Goal: Task Accomplishment & Management: Manage account settings

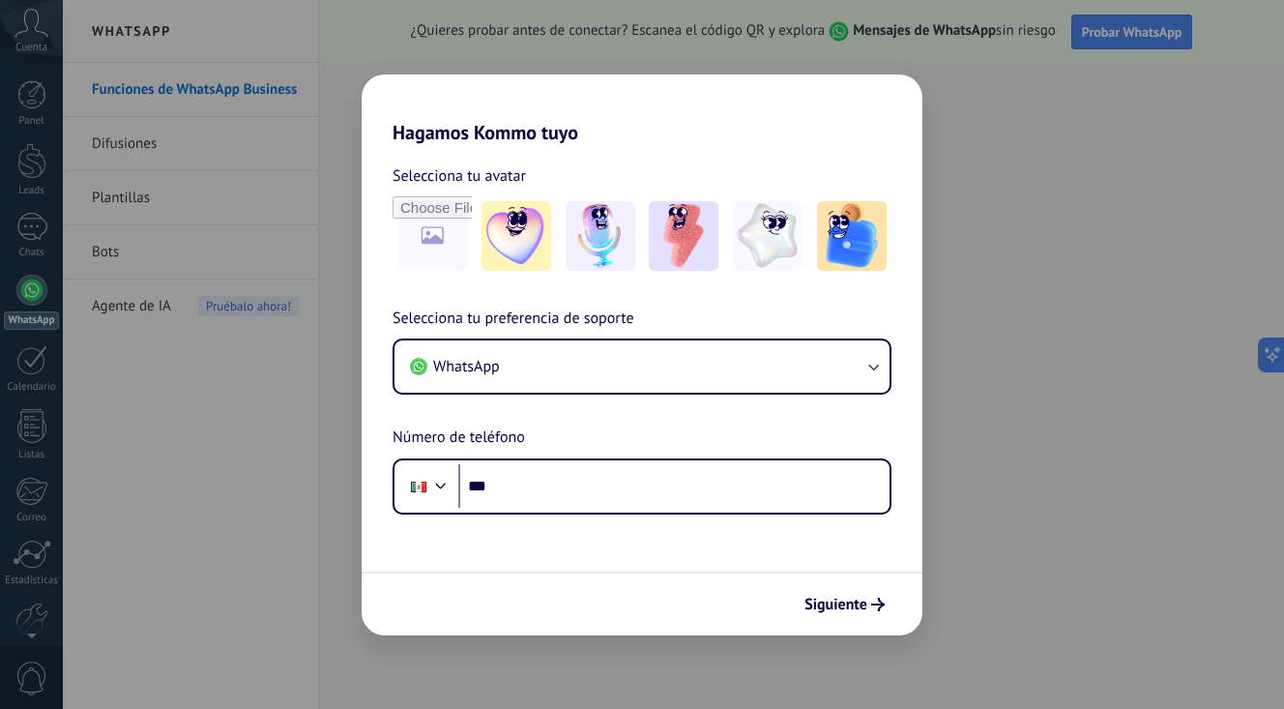
click at [709, 120] on h2 "Hagamos Kommo tuyo" at bounding box center [642, 109] width 561 height 70
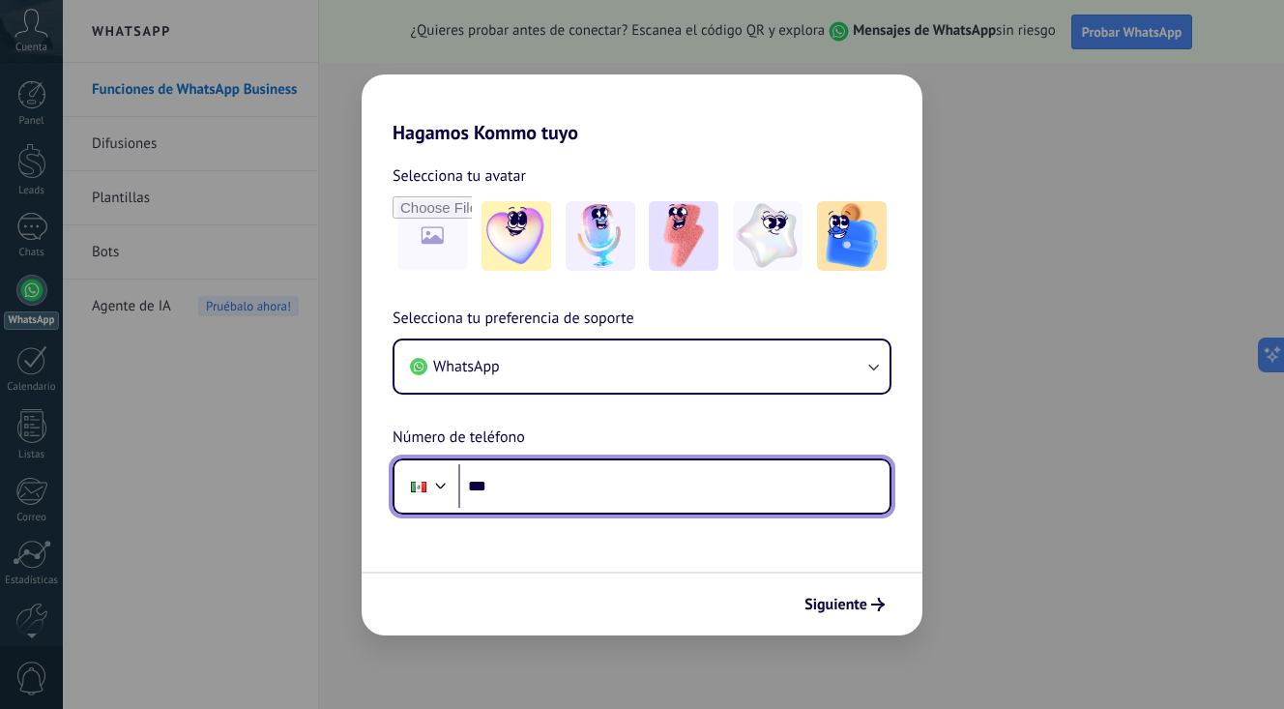
click at [660, 480] on input "***" at bounding box center [673, 486] width 431 height 44
type input "**********"
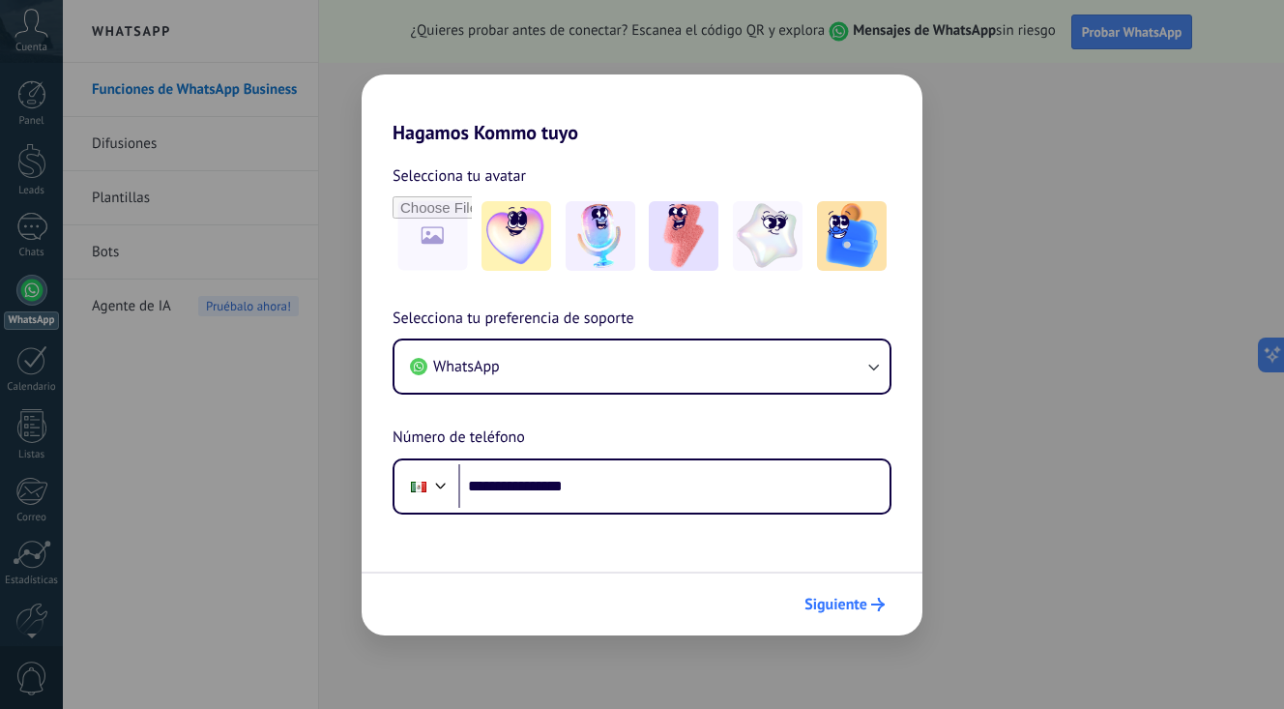
click at [834, 601] on span "Siguiente" at bounding box center [835, 604] width 63 height 14
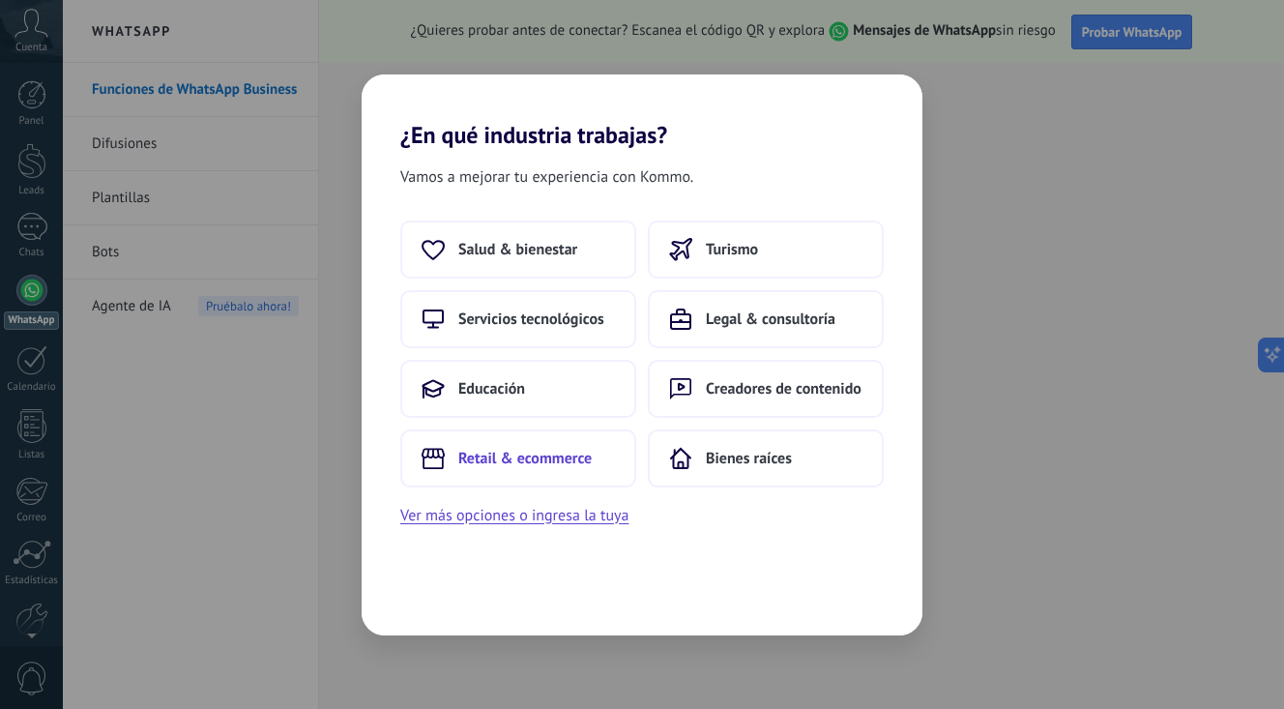
click at [516, 461] on span "Retail & ecommerce" at bounding box center [524, 458] width 133 height 19
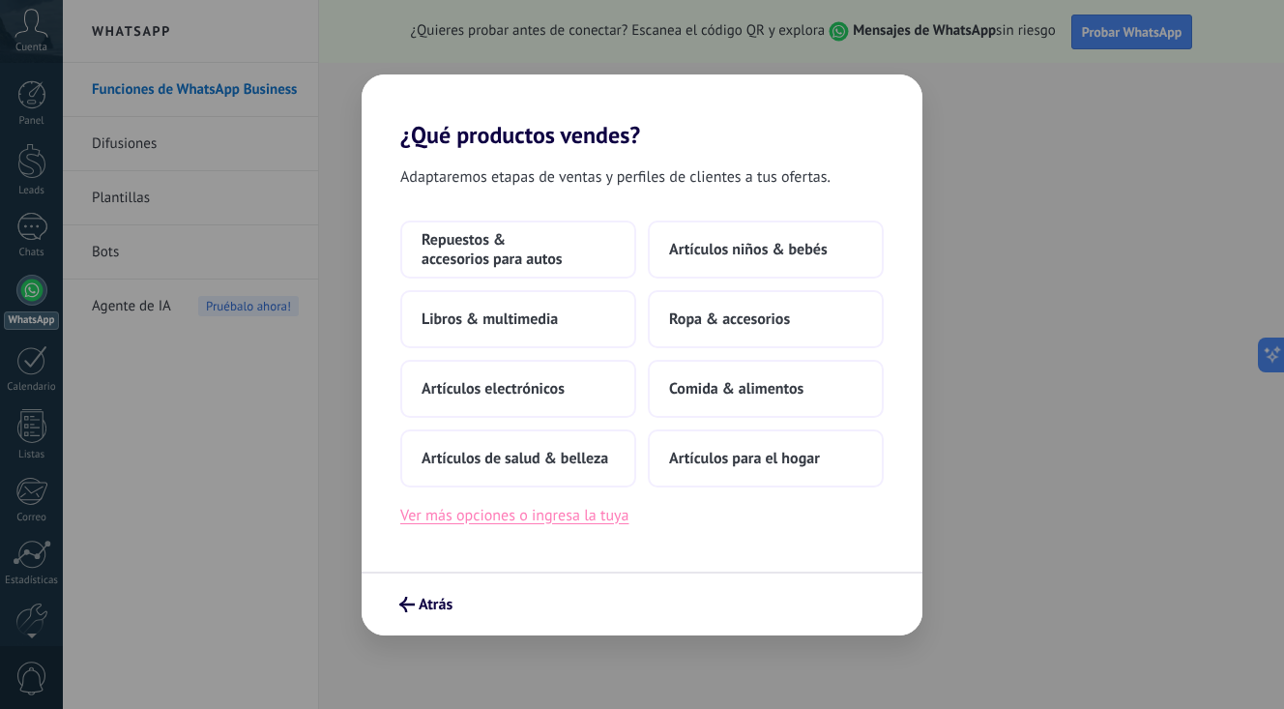
click at [595, 520] on button "Ver más opciones o ingresa la tuya" at bounding box center [514, 515] width 228 height 25
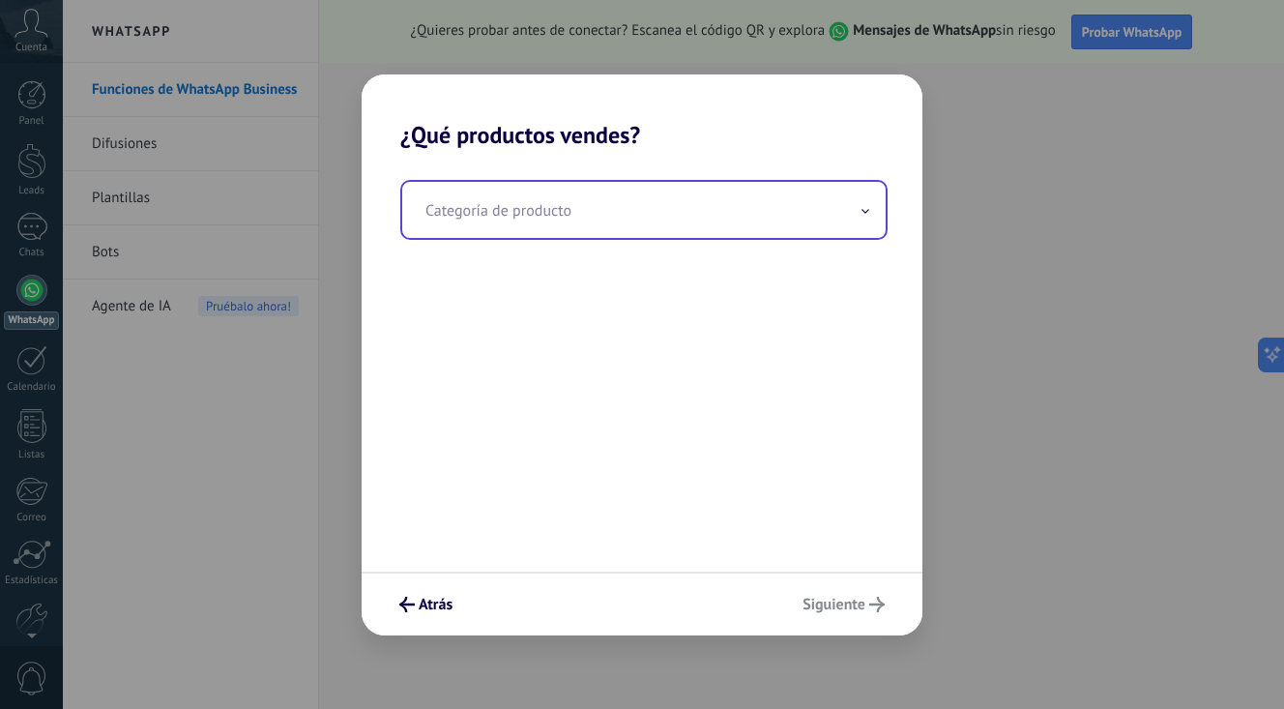
click at [543, 213] on input "text" at bounding box center [643, 210] width 483 height 56
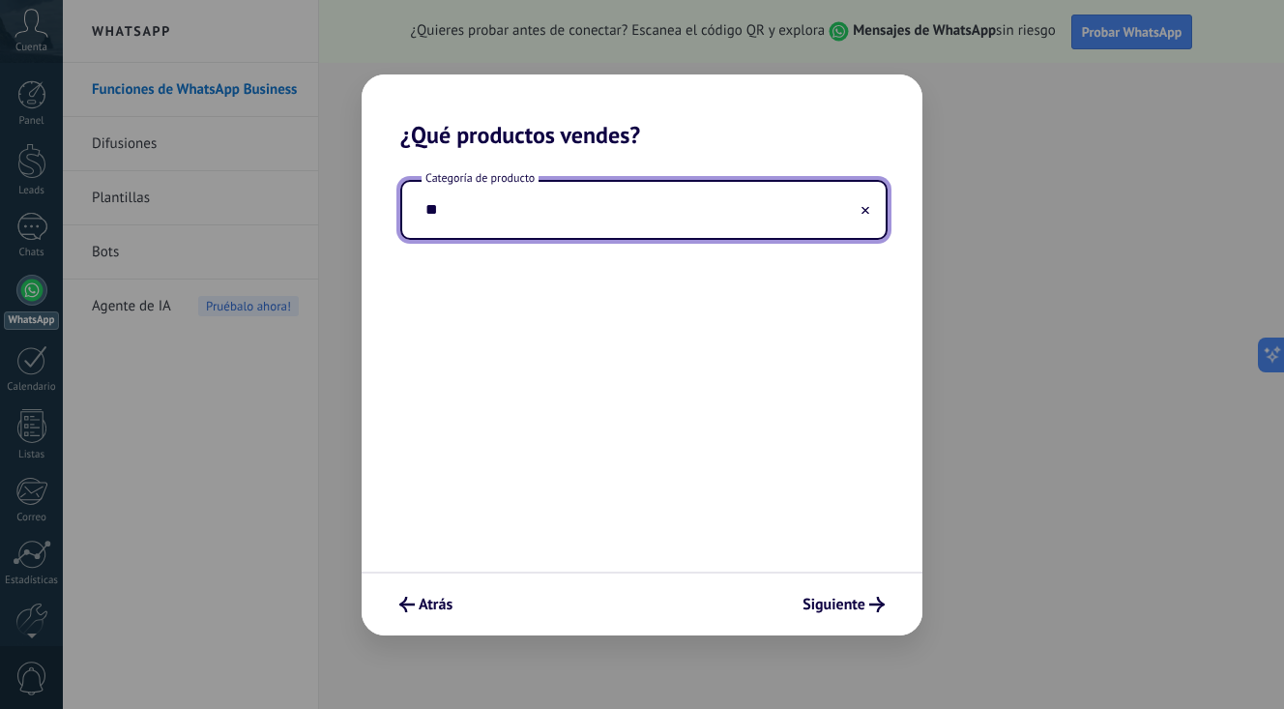
type input "*"
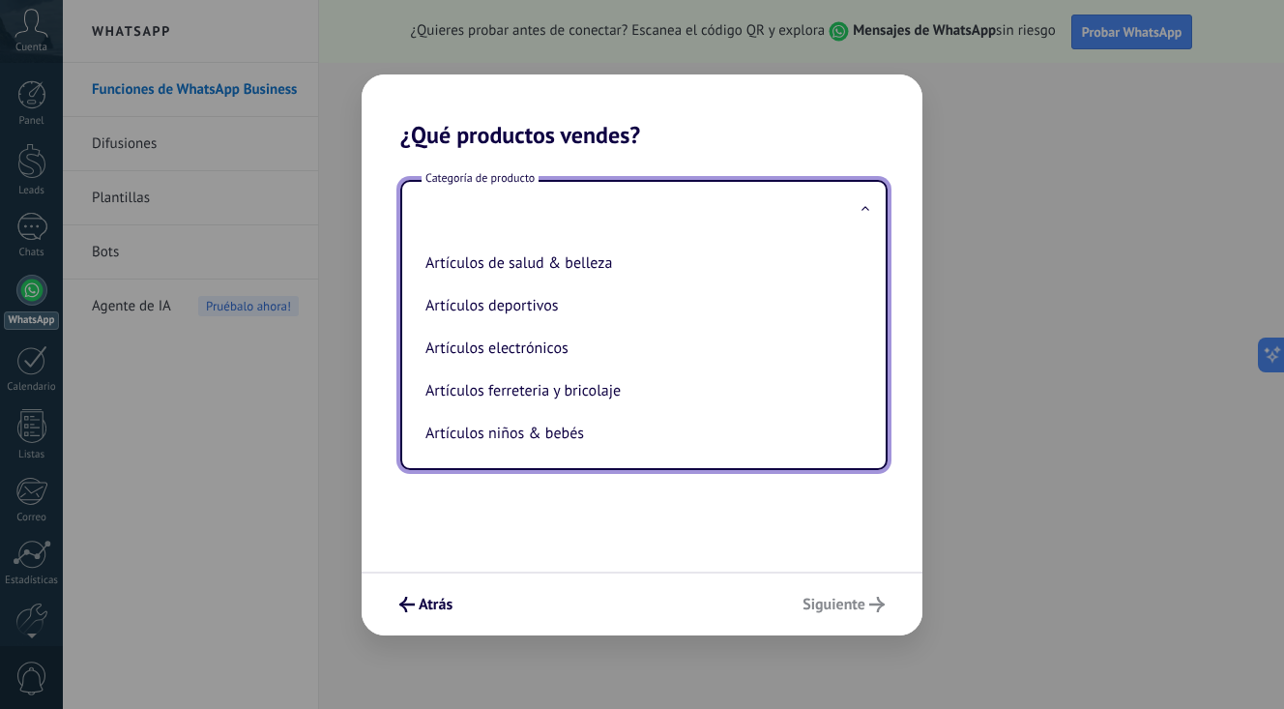
type input "*"
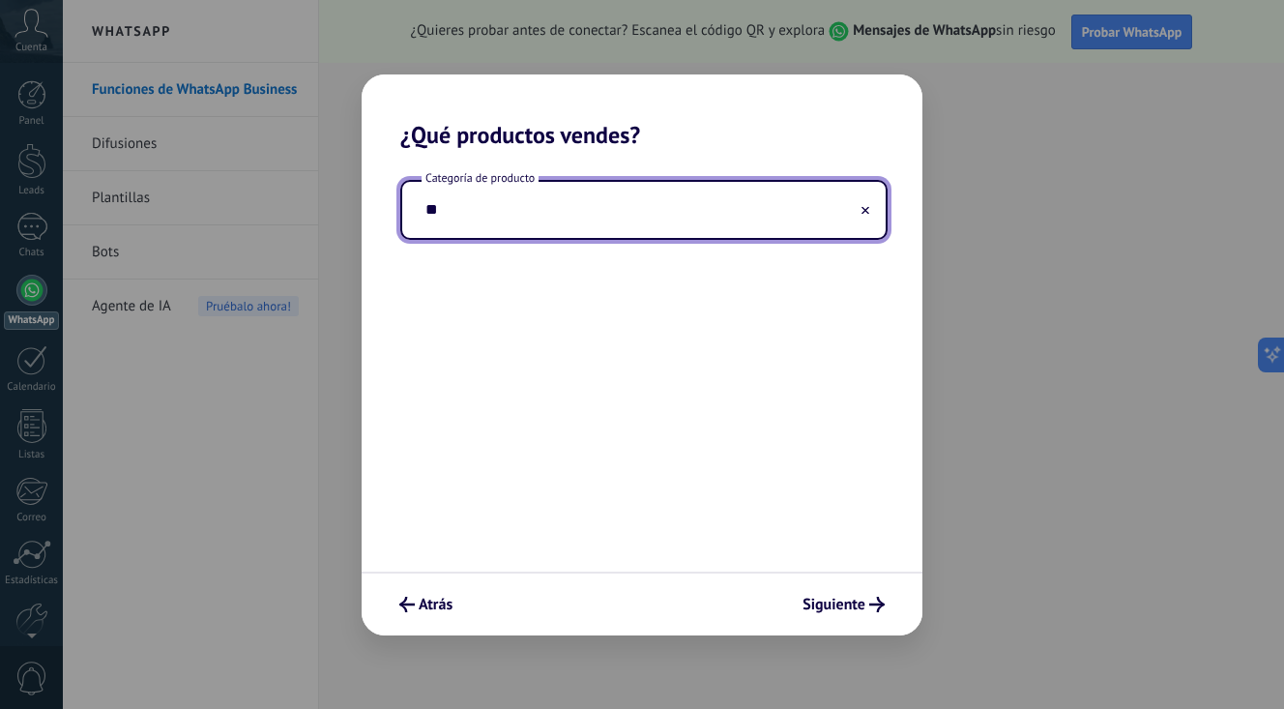
type input "*"
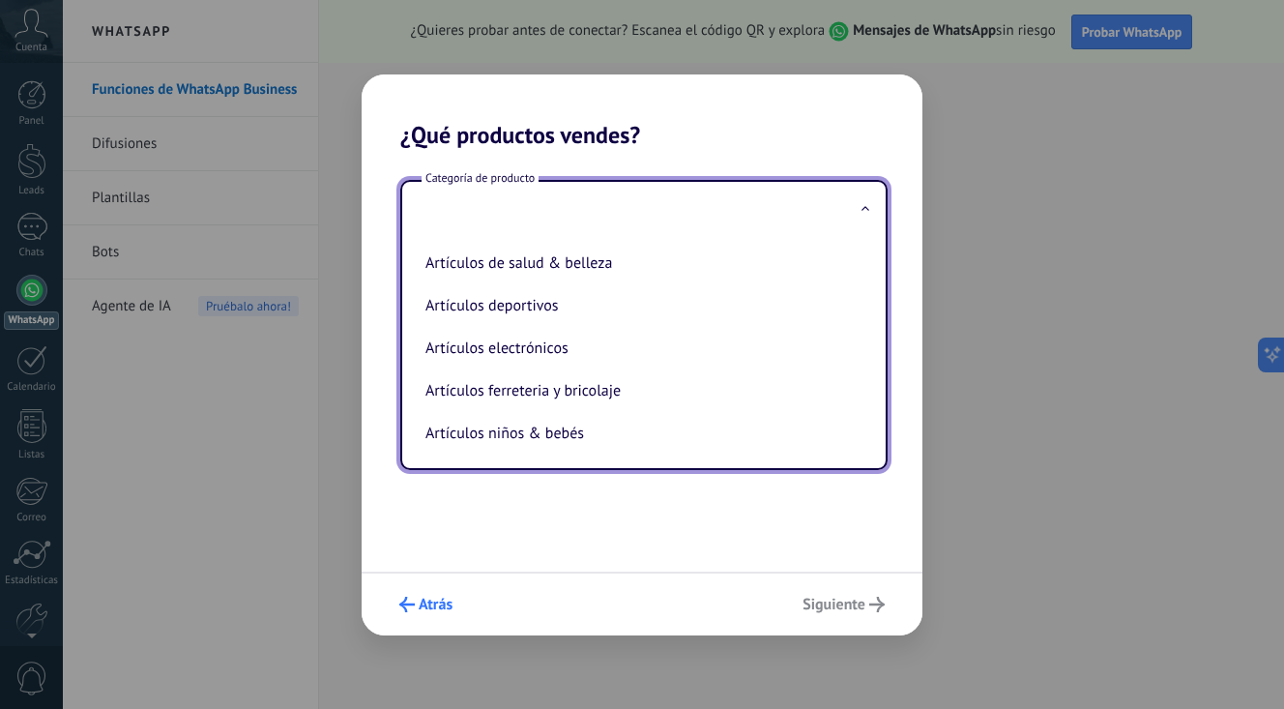
click at [427, 605] on span "Atrás" at bounding box center [436, 604] width 34 height 14
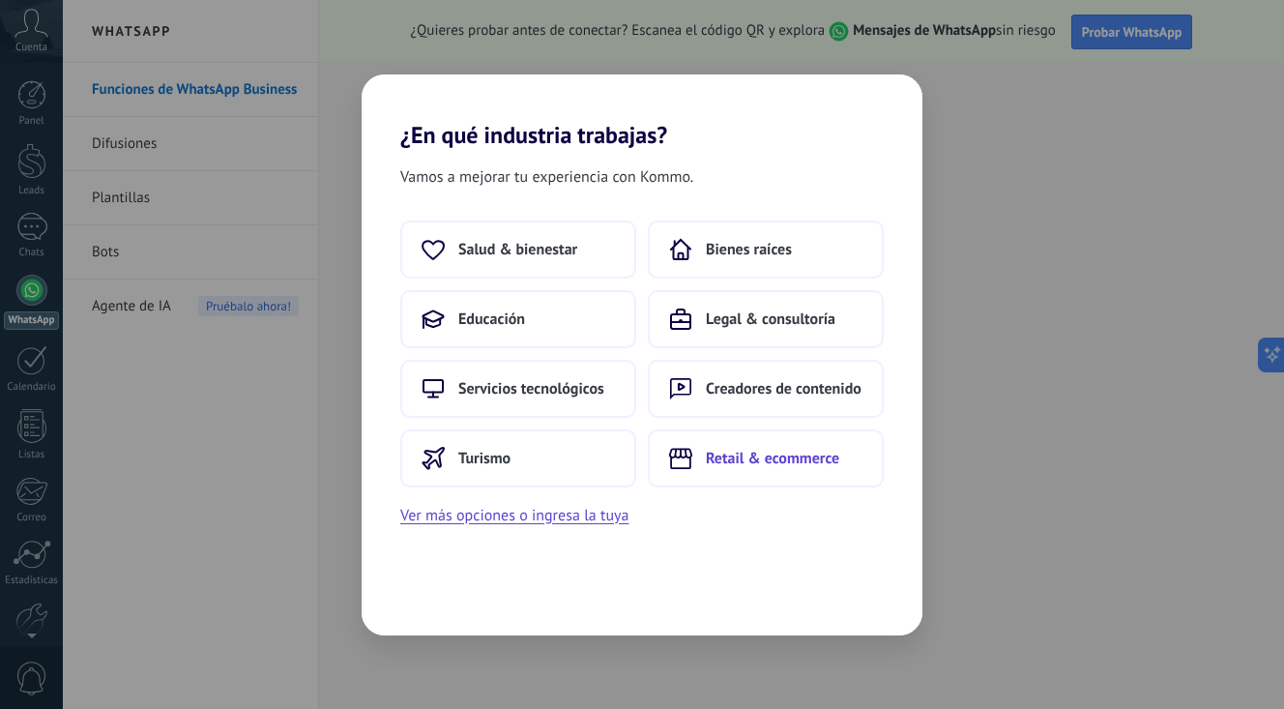
click at [774, 449] on span "Retail & ecommerce" at bounding box center [772, 458] width 133 height 19
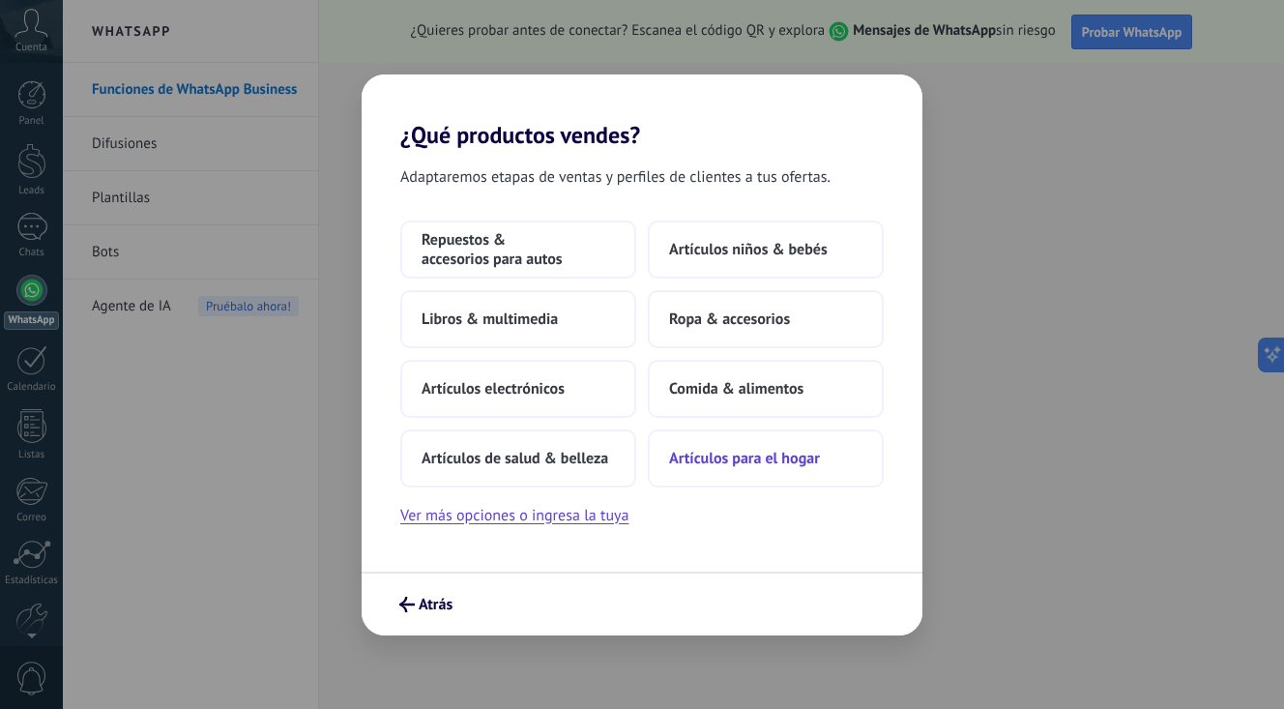
click at [783, 452] on span "Artículos para el hogar" at bounding box center [744, 458] width 151 height 19
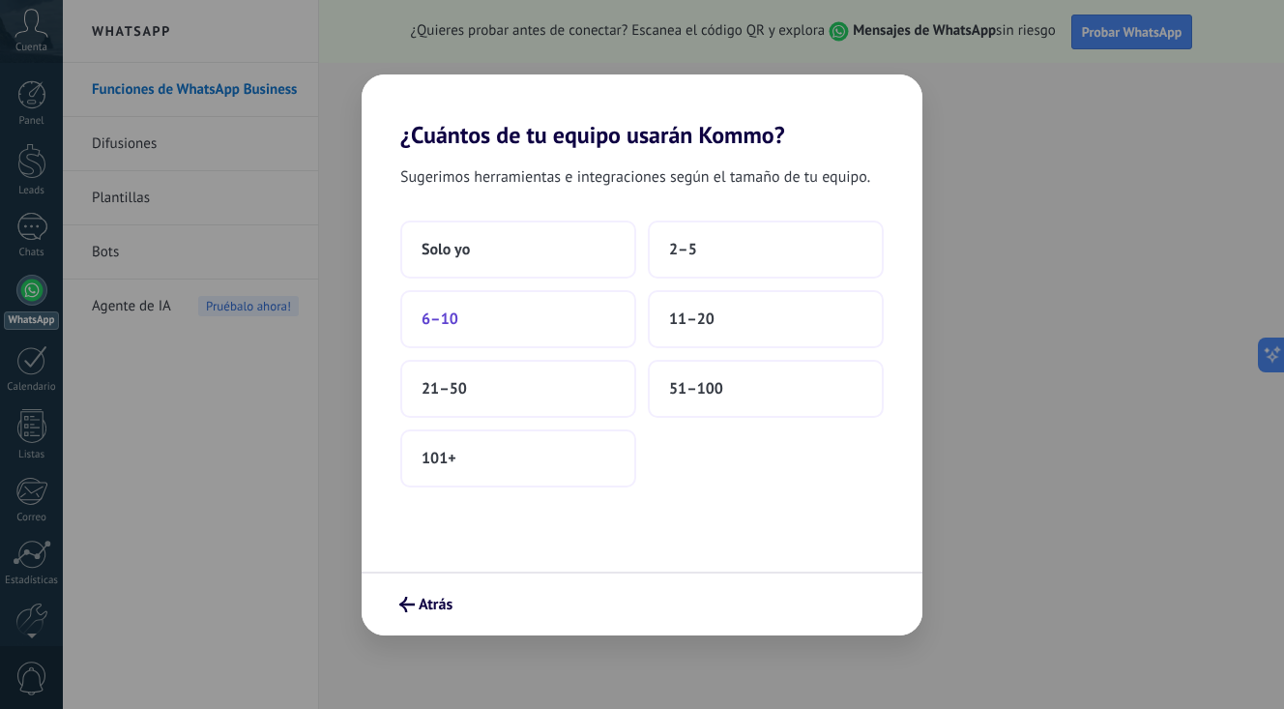
click at [589, 315] on button "6–10" at bounding box center [518, 319] width 236 height 58
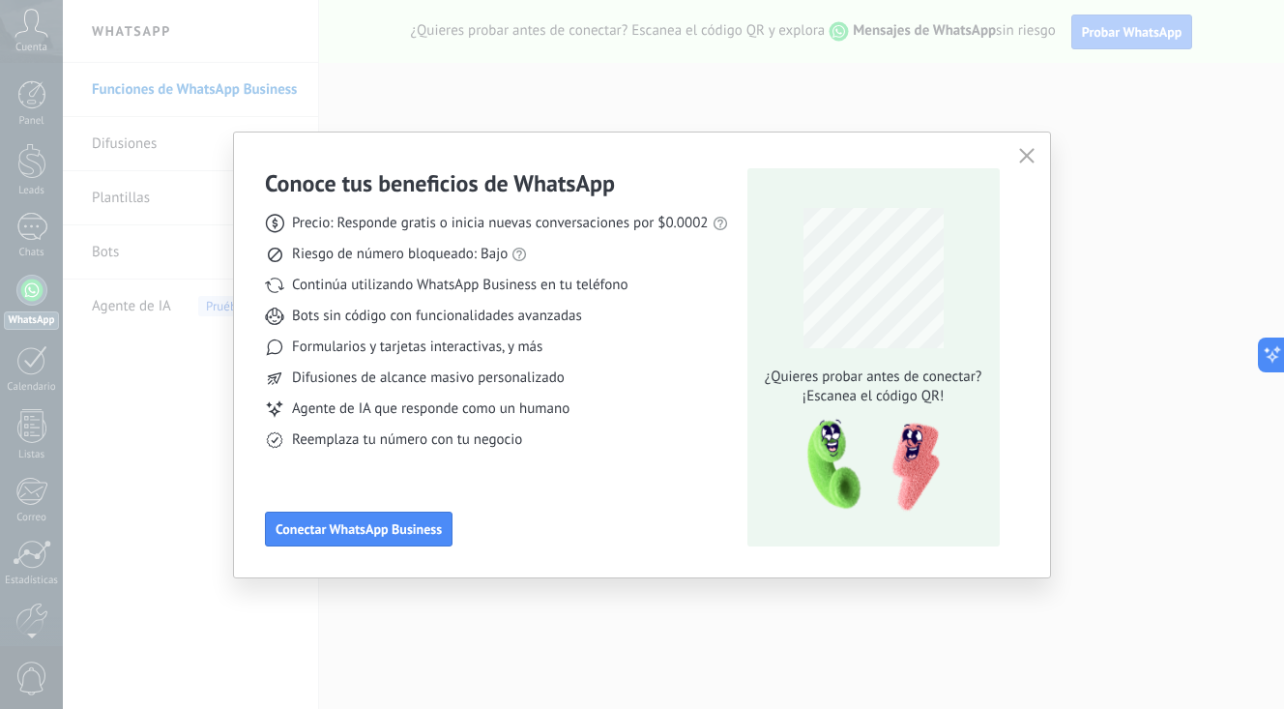
click at [1019, 158] on icon "button" at bounding box center [1026, 155] width 15 height 15
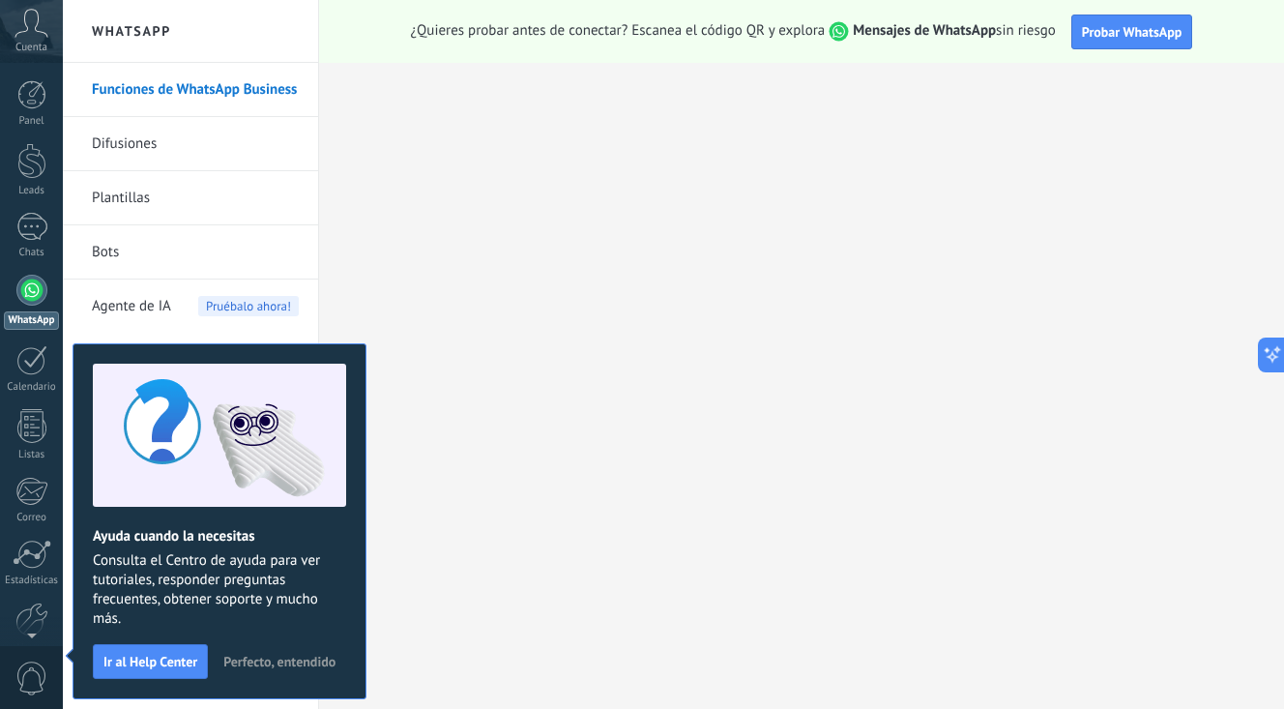
click at [292, 655] on span "Perfecto, entendido" at bounding box center [279, 662] width 112 height 14
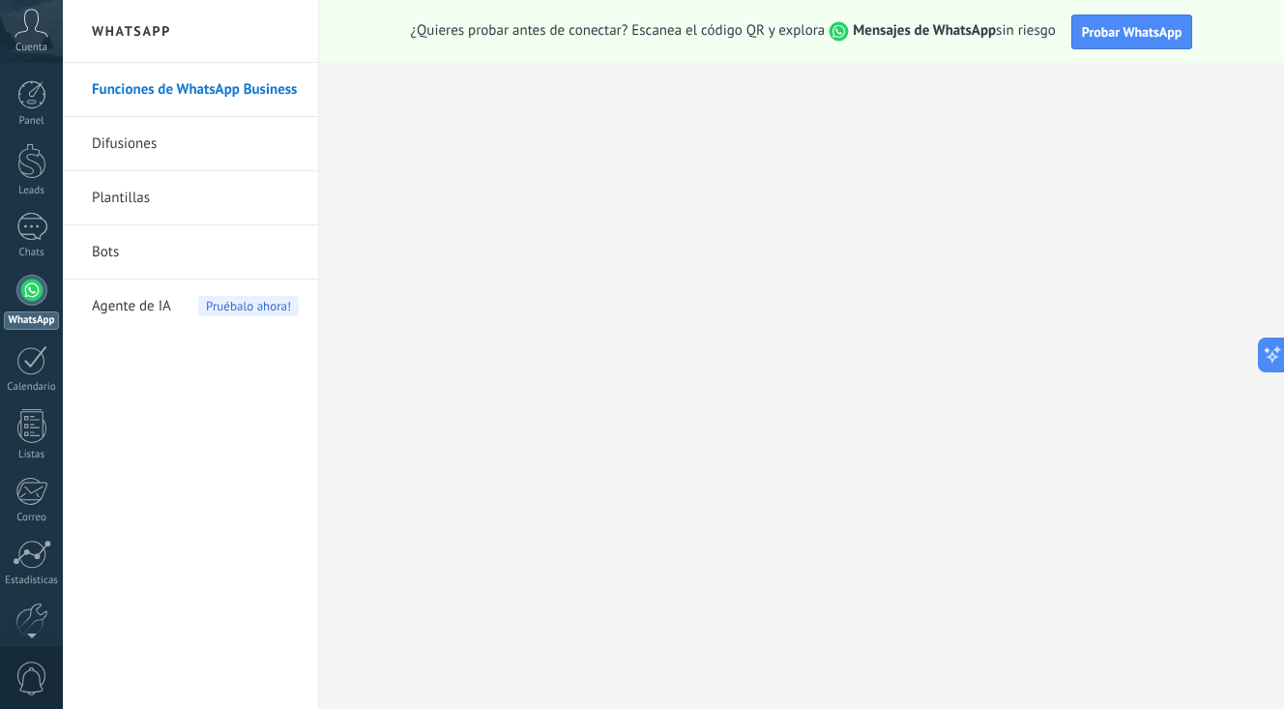
click at [27, 296] on div at bounding box center [31, 290] width 31 height 31
click at [36, 304] on div at bounding box center [31, 290] width 31 height 31
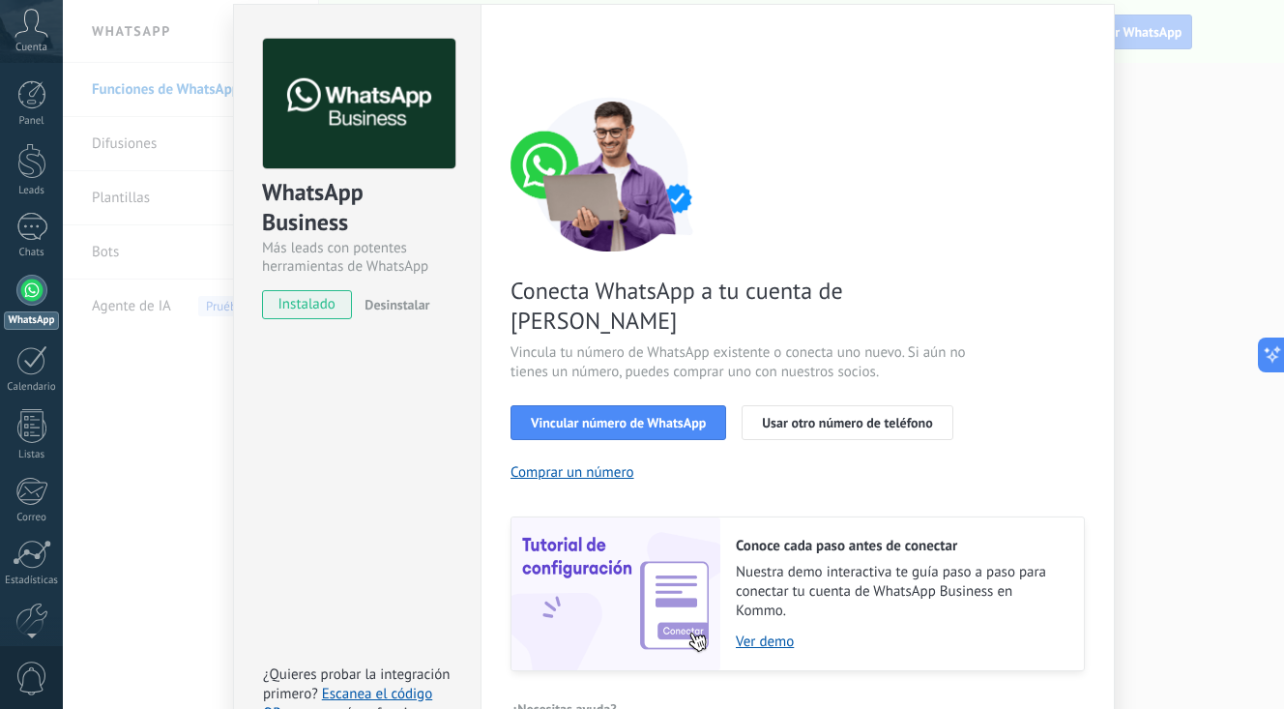
scroll to position [82, 0]
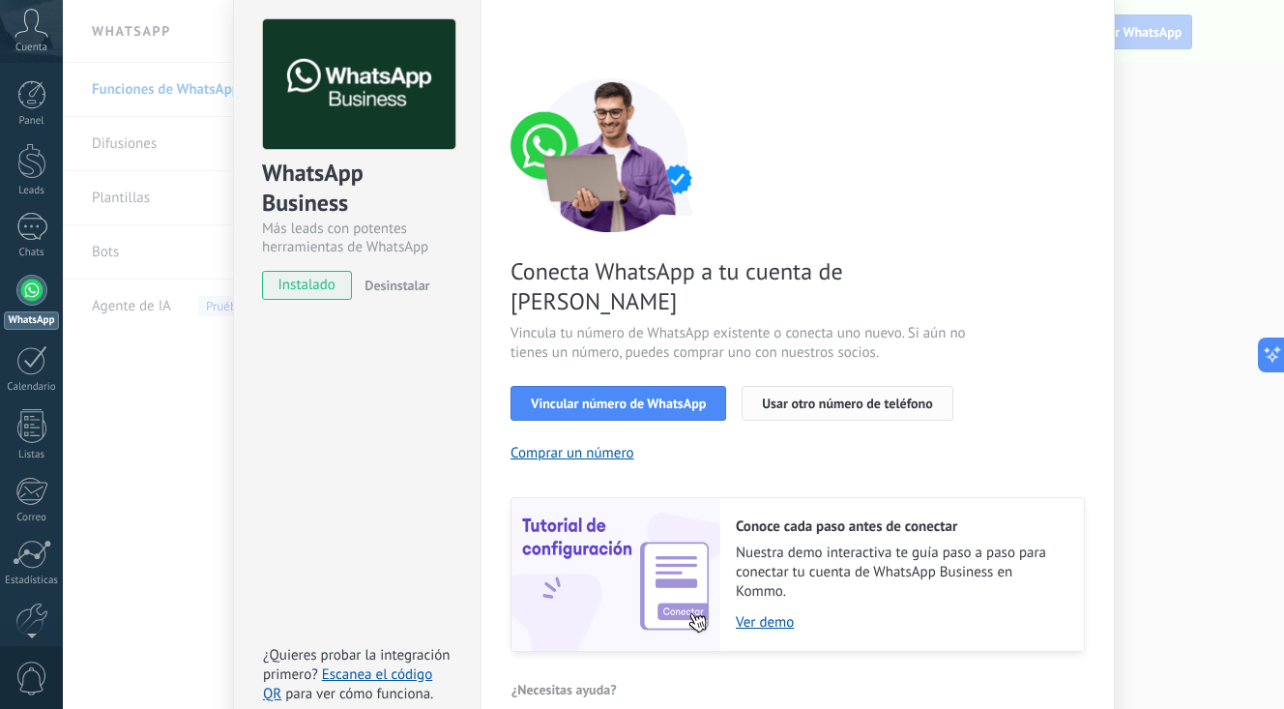
click at [834, 396] on span "Usar otro número de teléfono" at bounding box center [847, 403] width 170 height 14
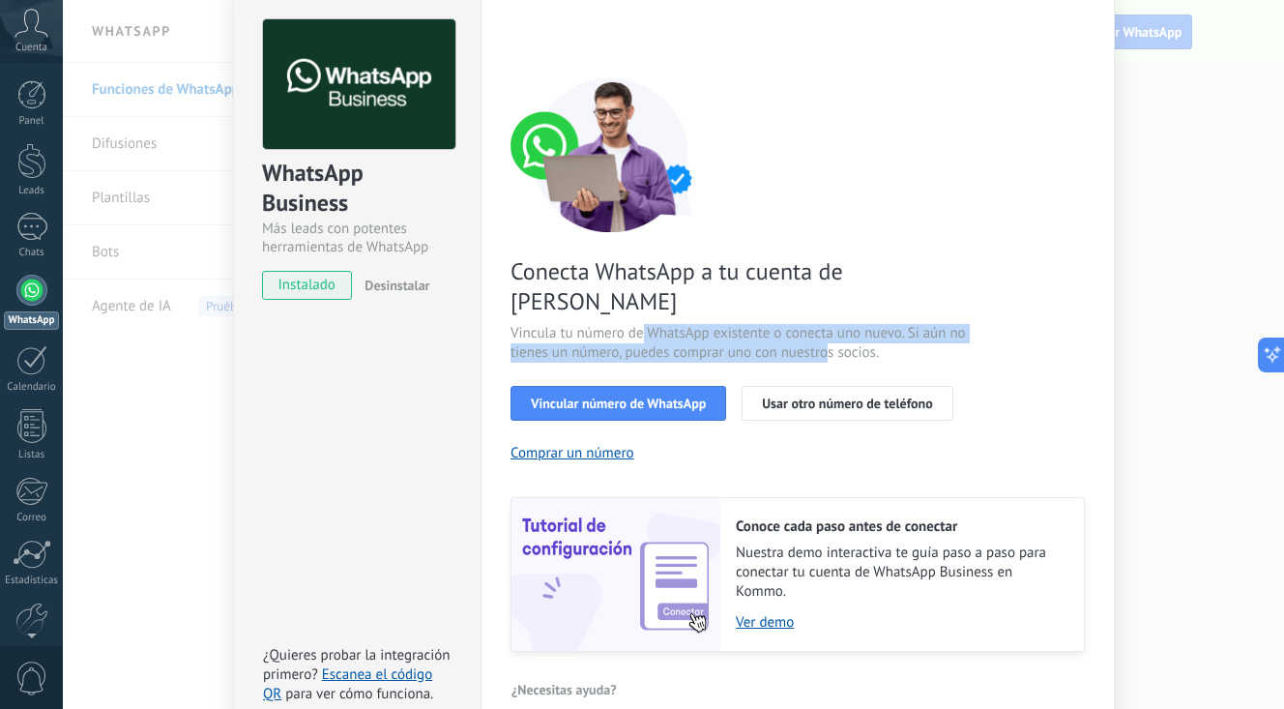
drag, startPoint x: 640, startPoint y: 301, endPoint x: 822, endPoint y: 323, distance: 183.1
click at [822, 324] on span "Vincula tu número de WhatsApp existente o conecta uno nuevo. Si aún no tienes u…" at bounding box center [740, 343] width 460 height 39
click at [581, 444] on button "Comprar un número" at bounding box center [572, 453] width 124 height 18
click at [1027, 149] on div "Conecta WhatsApp a tu cuenta de Kommo Vincula tu número de WhatsApp existente o…" at bounding box center [797, 364] width 574 height 574
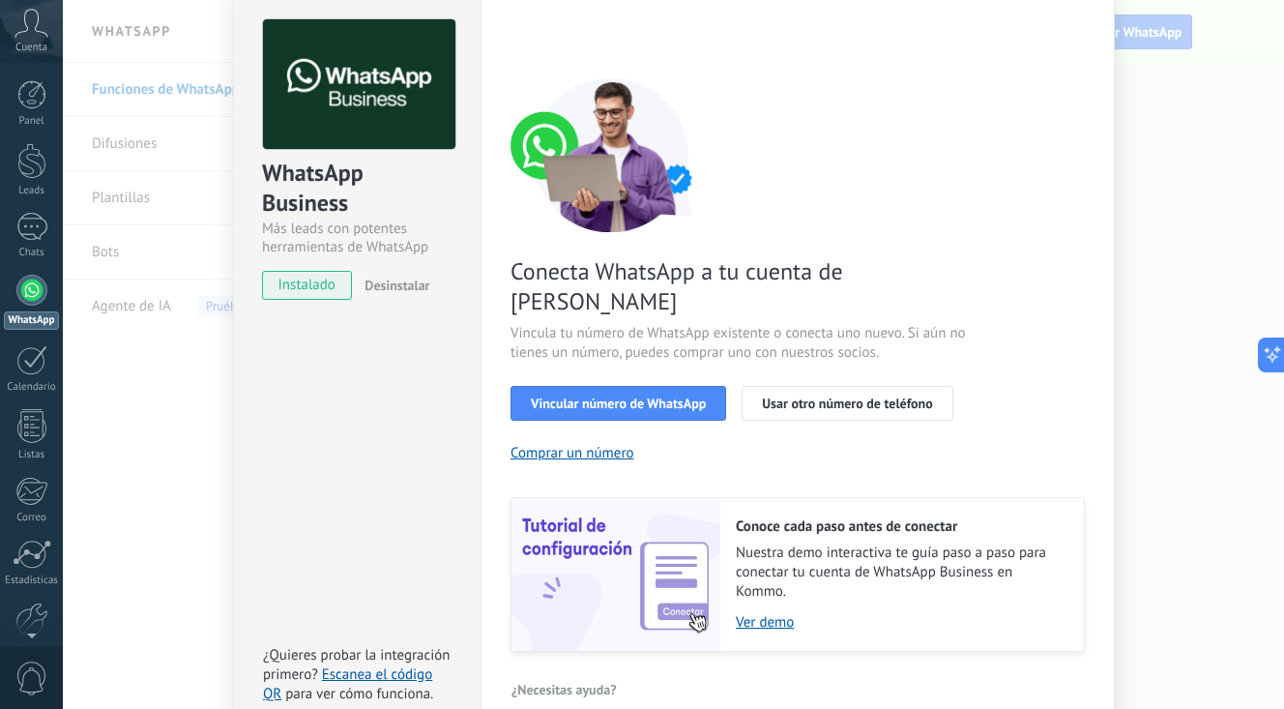
click at [1169, 131] on div "WhatsApp Business Más leads con potentes herramientas de WhatsApp instalado Des…" at bounding box center [673, 354] width 1221 height 709
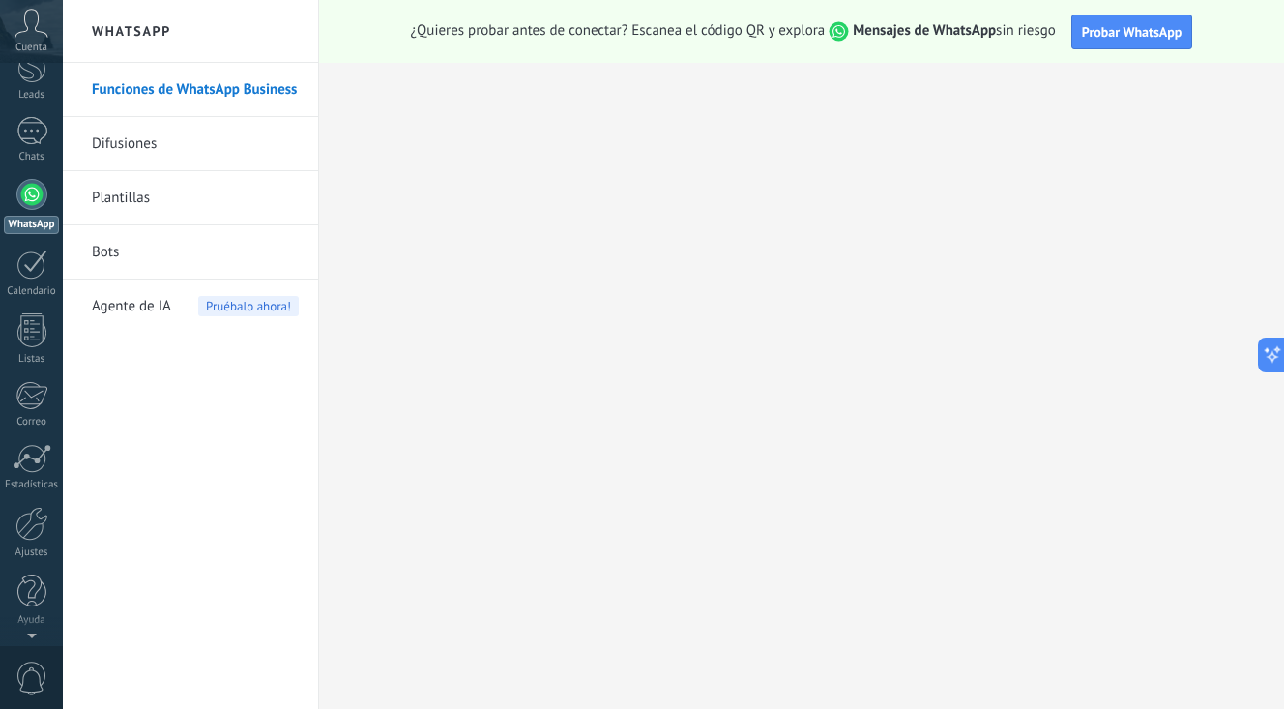
scroll to position [0, 0]
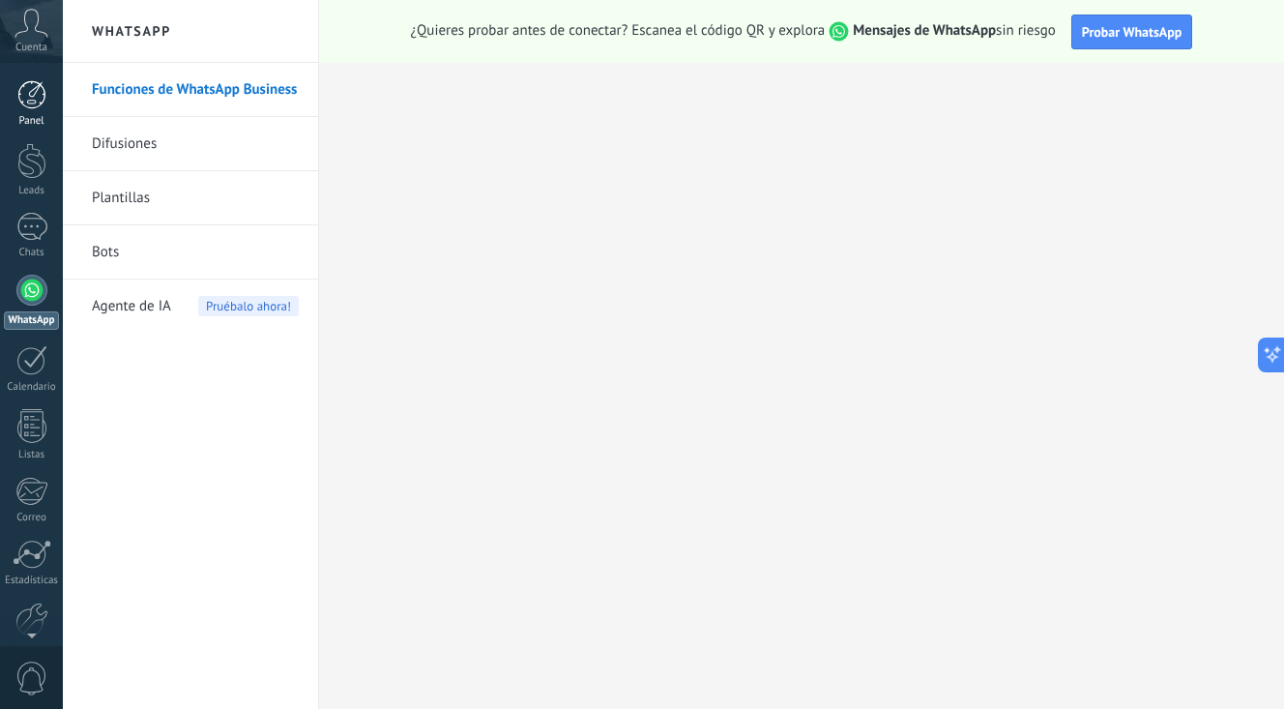
click at [29, 108] on div at bounding box center [31, 94] width 29 height 29
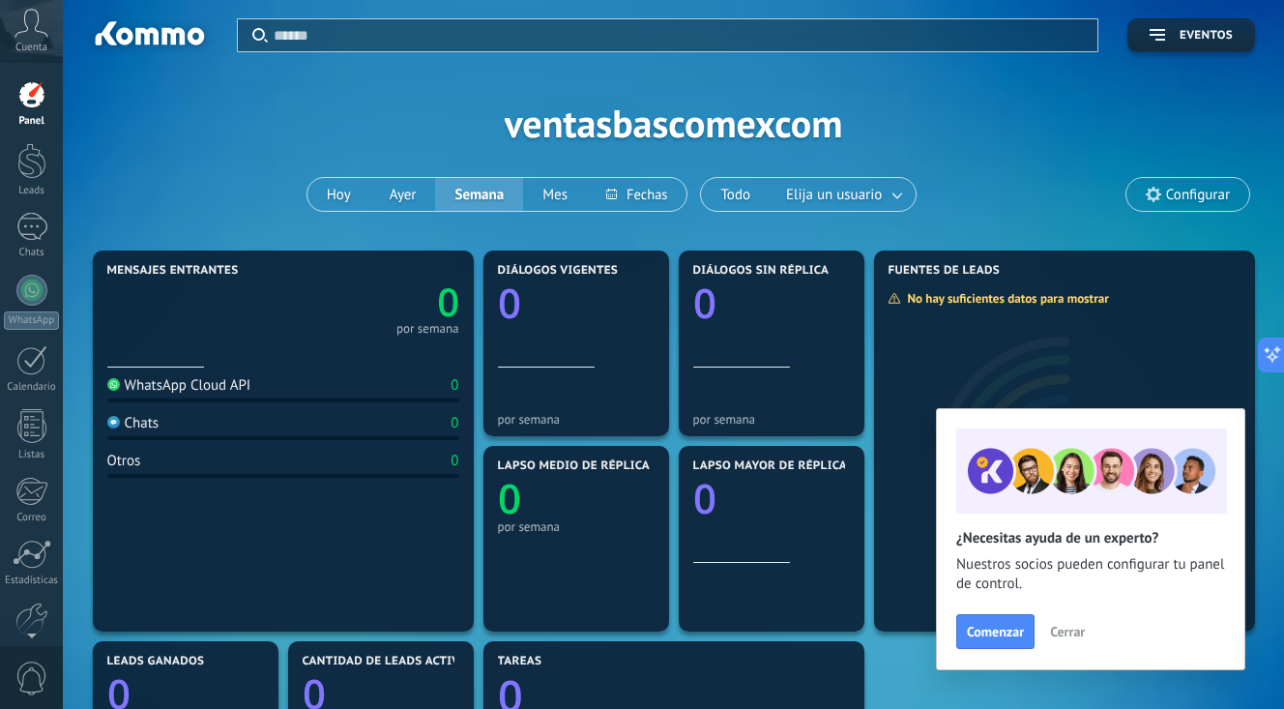
click at [35, 99] on div at bounding box center [31, 94] width 29 height 29
click at [24, 19] on use at bounding box center [31, 23] width 33 height 28
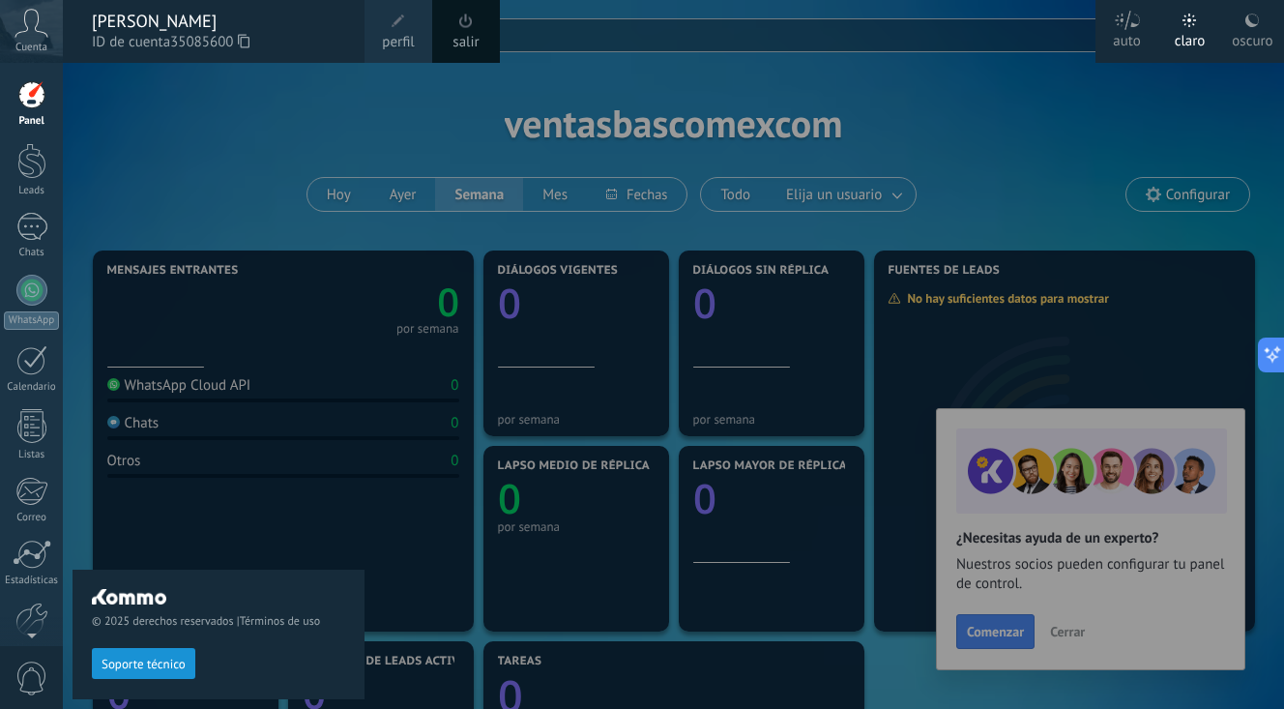
click at [385, 34] on span "perfil" at bounding box center [398, 42] width 32 height 21
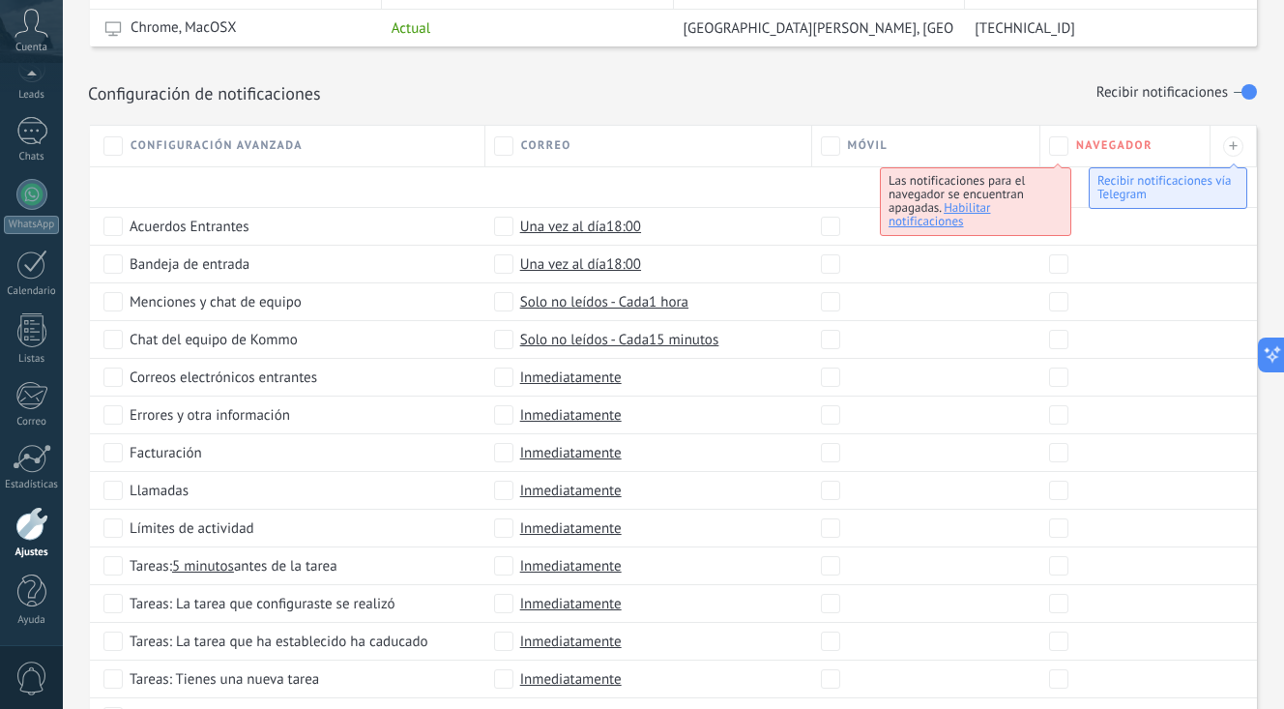
scroll to position [808, 0]
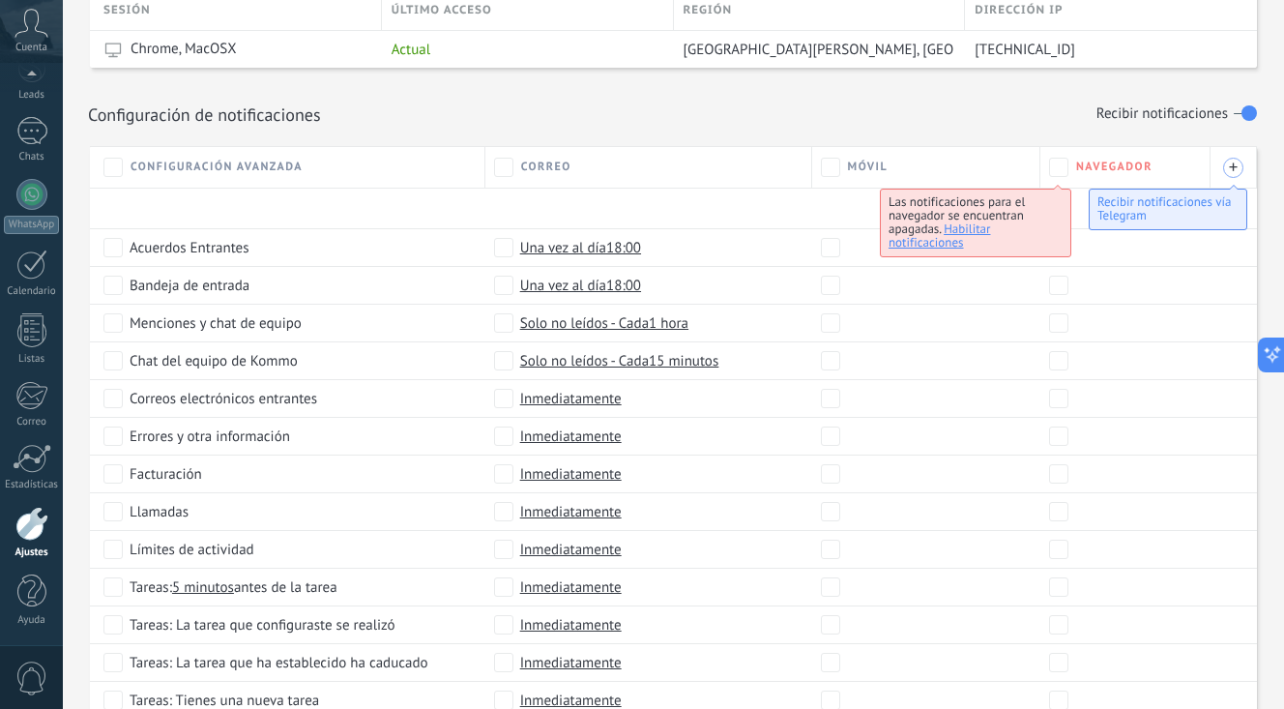
click at [1228, 166] on div "+" at bounding box center [1233, 168] width 20 height 20
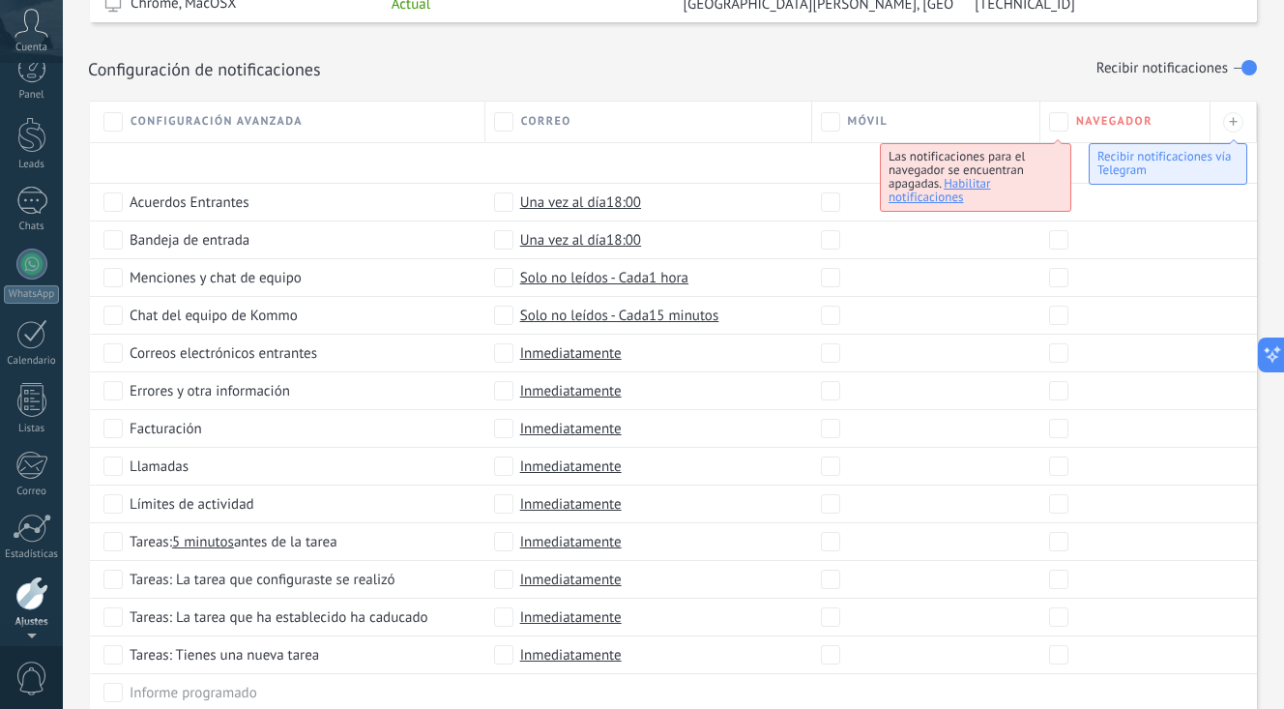
scroll to position [0, 0]
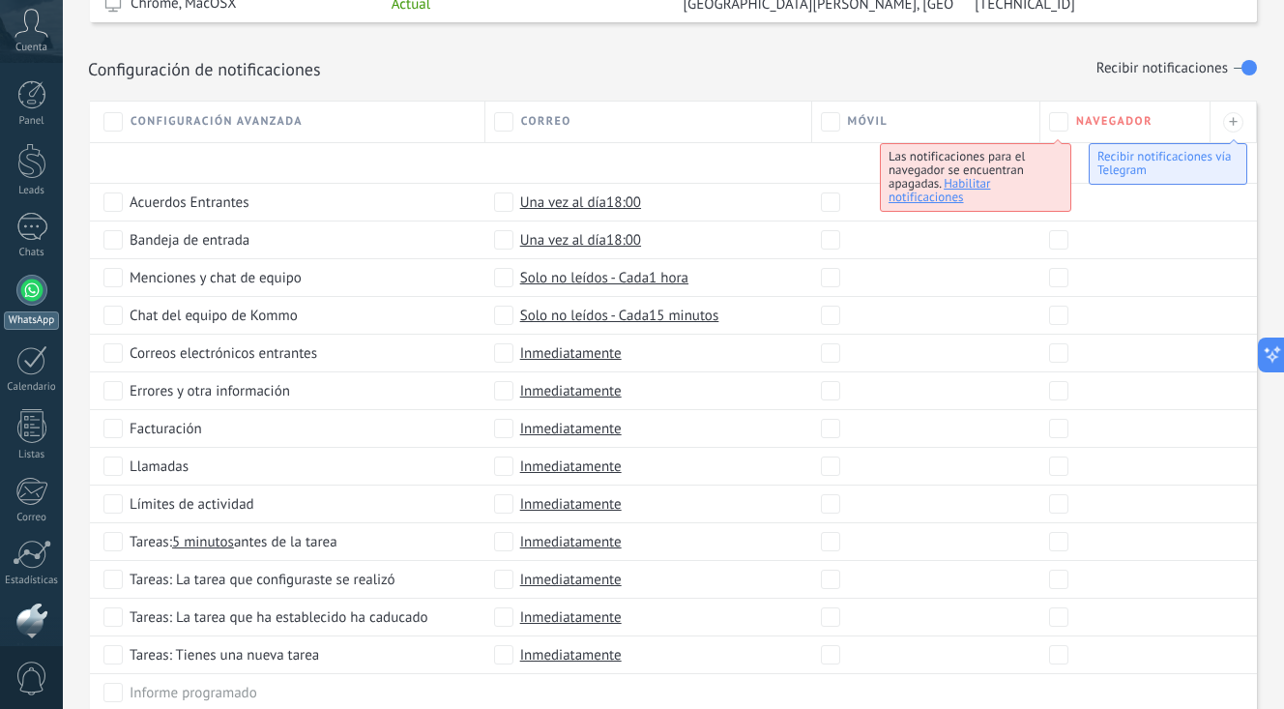
click at [23, 301] on div at bounding box center [31, 290] width 31 height 31
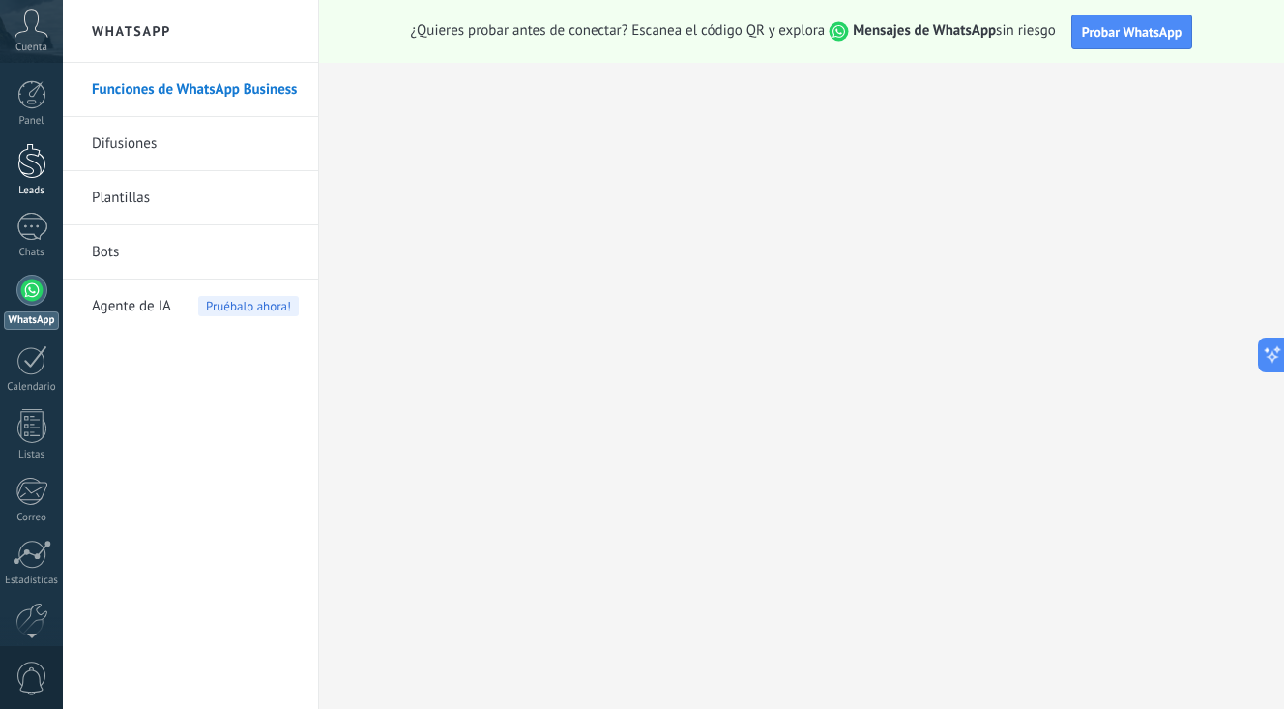
click at [26, 160] on div at bounding box center [31, 161] width 29 height 36
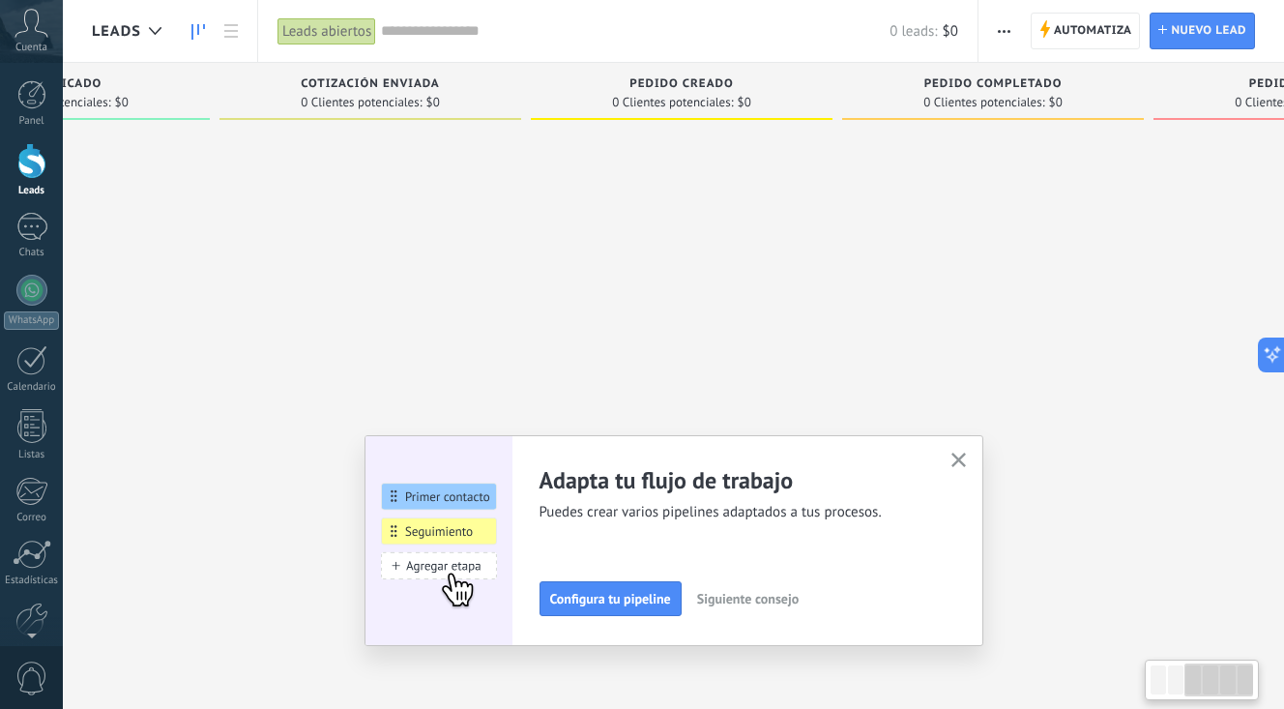
scroll to position [0, 695]
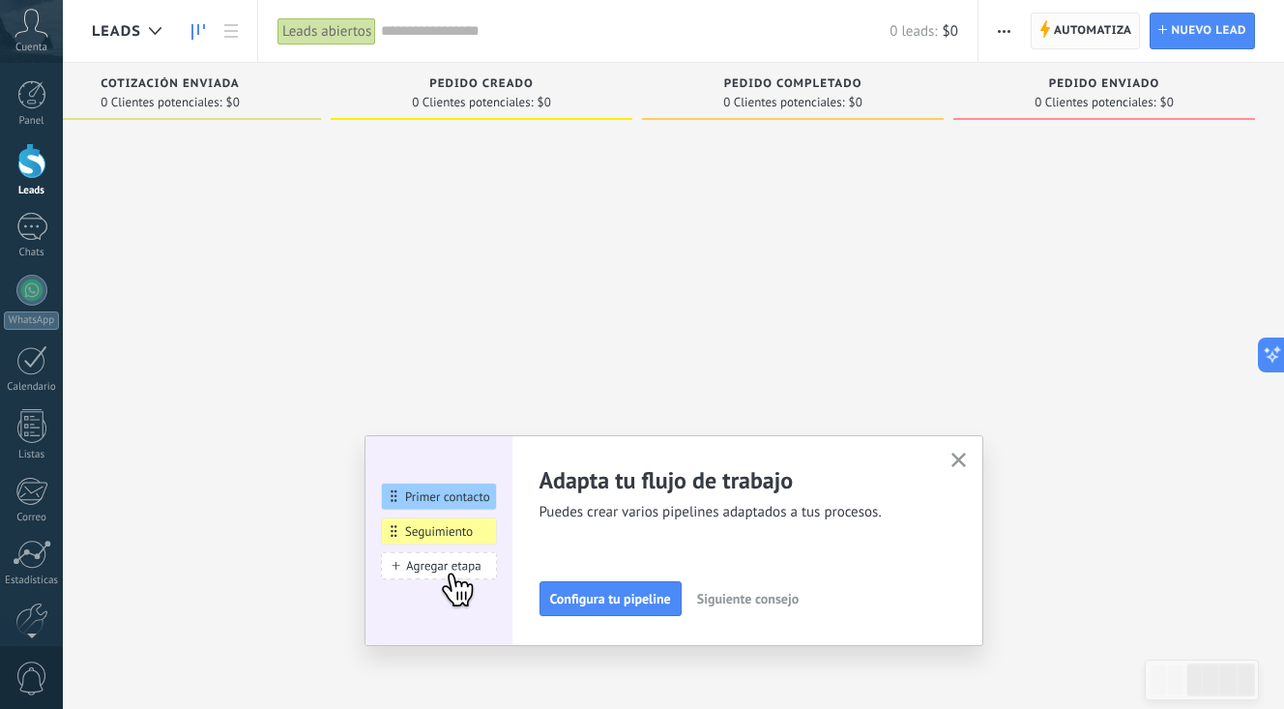
click at [1086, 26] on span "Automatiza" at bounding box center [1093, 31] width 78 height 35
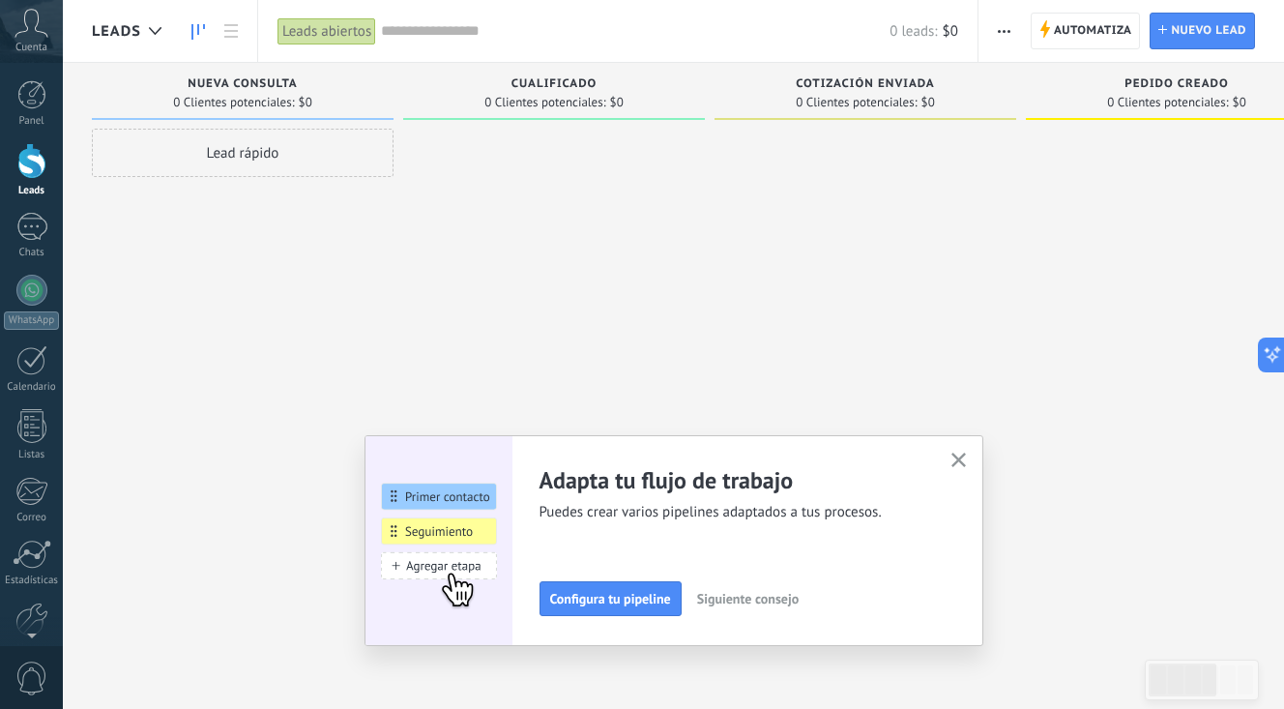
click at [484, 172] on div at bounding box center [554, 357] width 302 height 456
click at [954, 451] on button "button" at bounding box center [958, 461] width 24 height 26
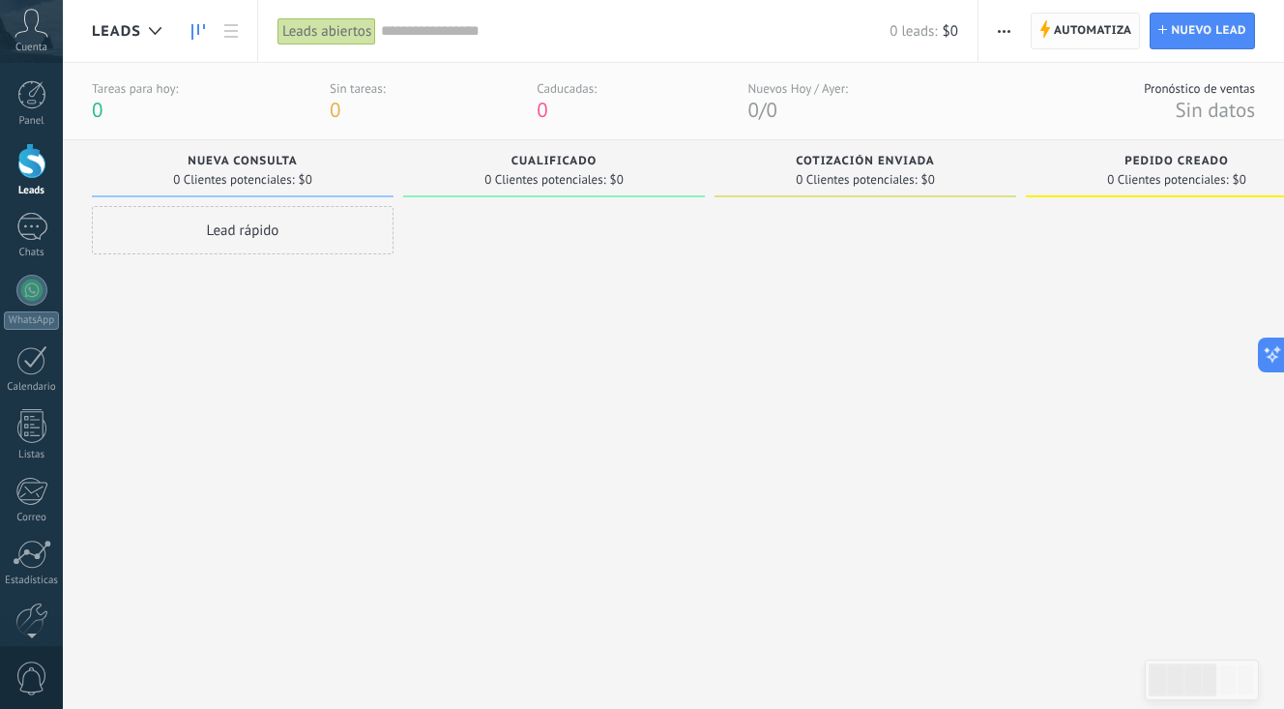
click at [1082, 29] on span "Automatiza" at bounding box center [1093, 31] width 78 height 35
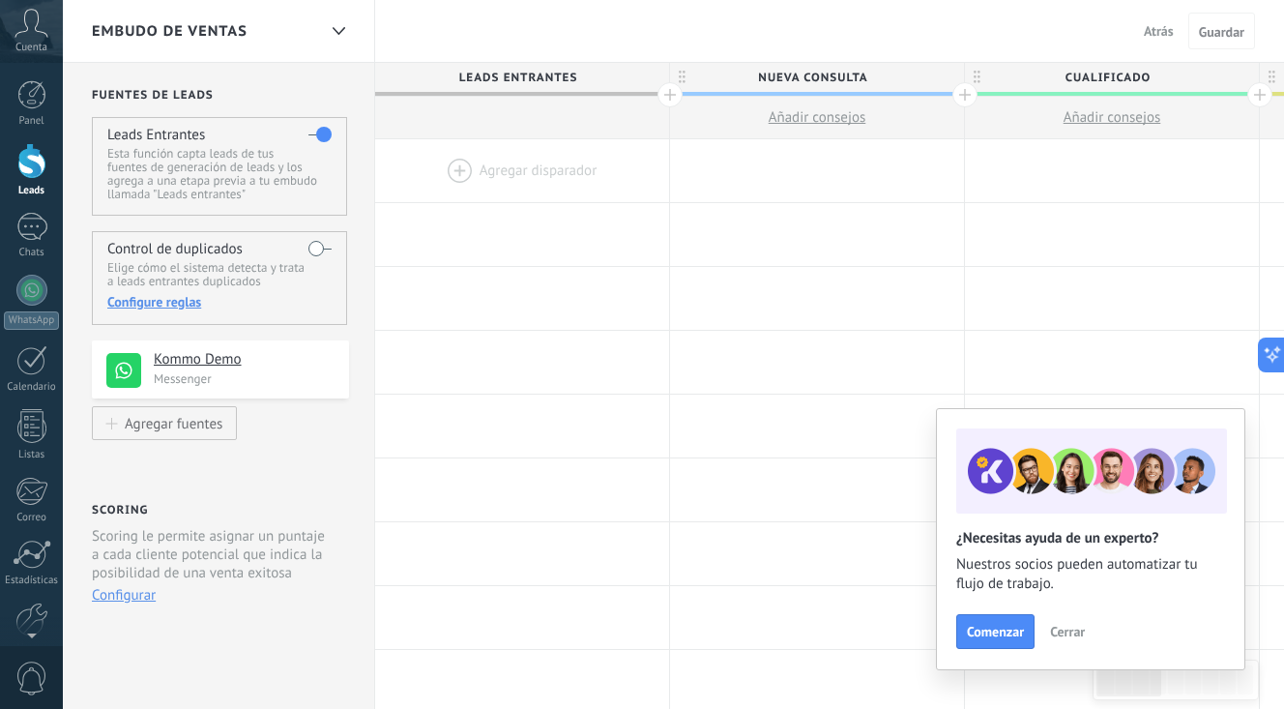
click at [967, 96] on div at bounding box center [964, 94] width 25 height 25
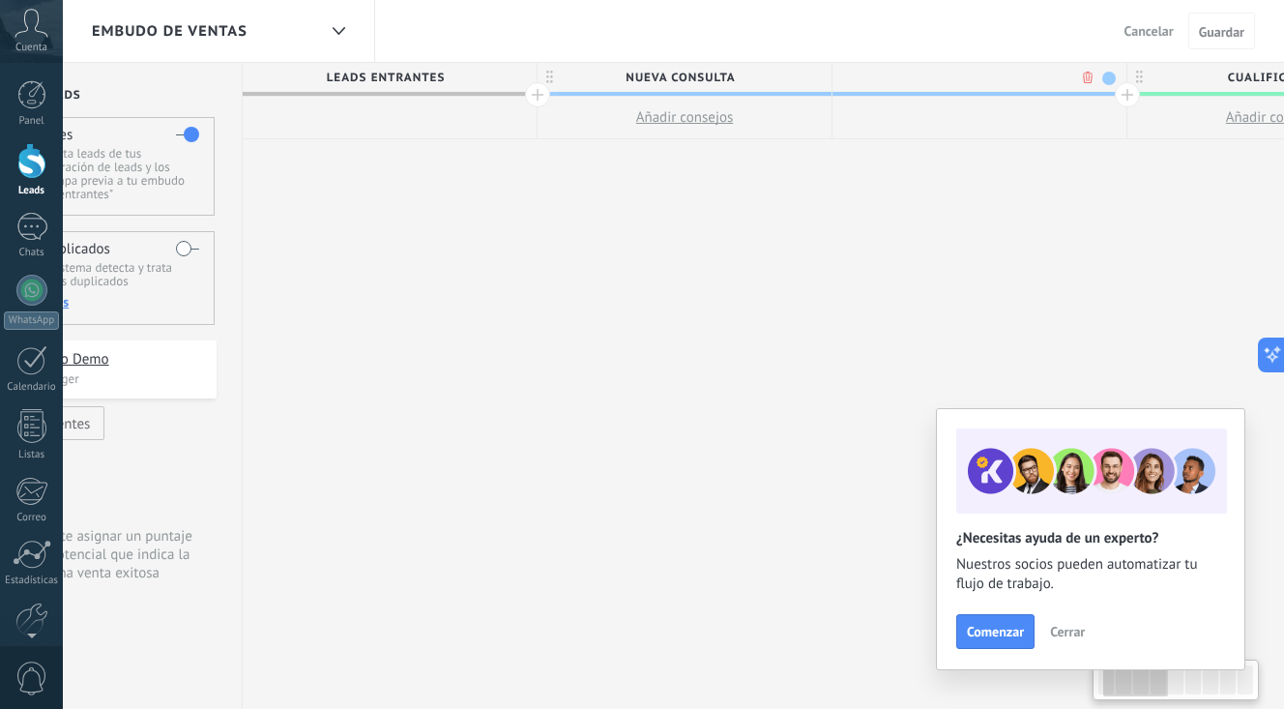
scroll to position [0, 143]
click at [927, 86] on input "text" at bounding box center [964, 77] width 256 height 29
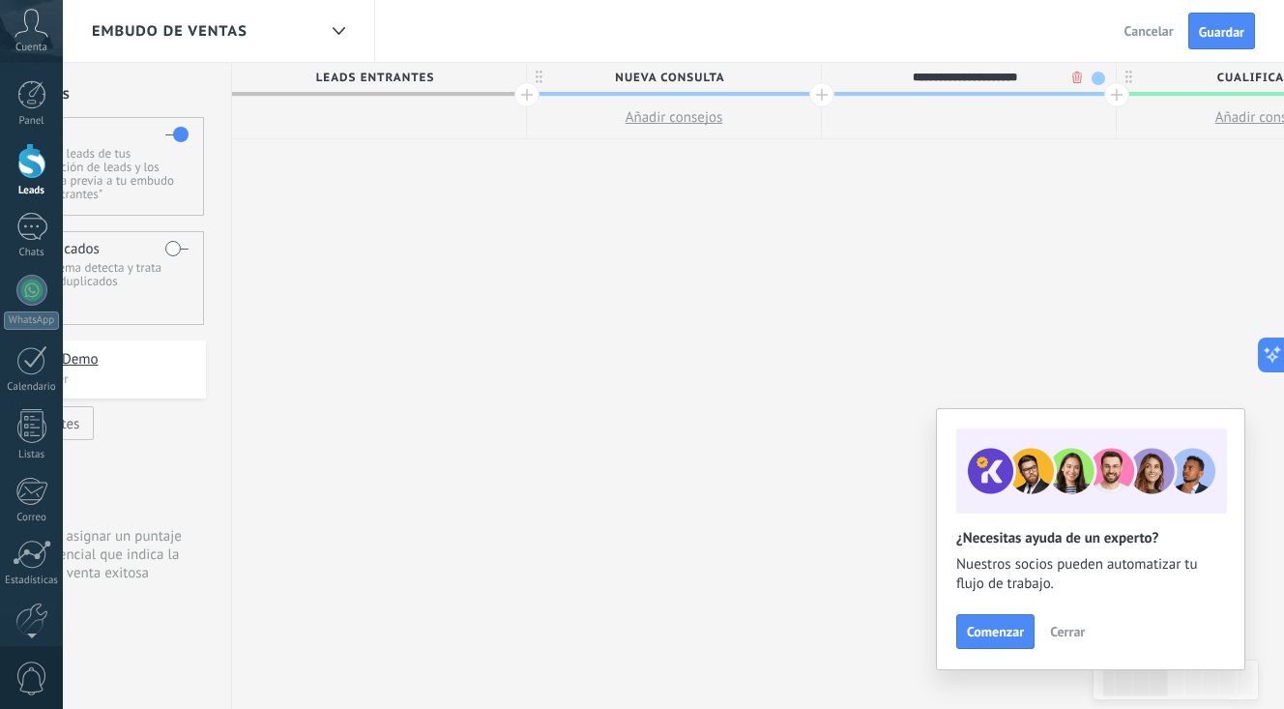
type input "**********"
click at [1096, 81] on span at bounding box center [1098, 79] width 14 height 14
click at [1115, 134] on span at bounding box center [1114, 135] width 17 height 18
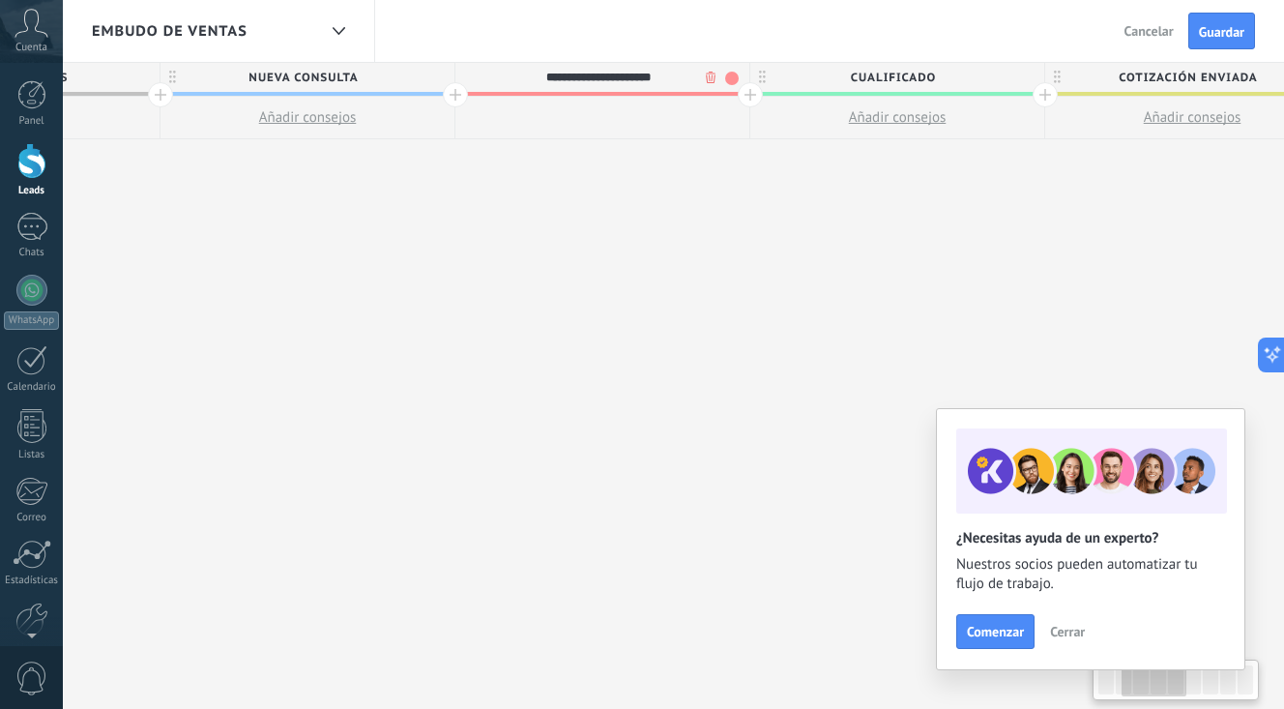
scroll to position [0, 513]
click at [1223, 33] on span "Guardar" at bounding box center [1221, 32] width 45 height 14
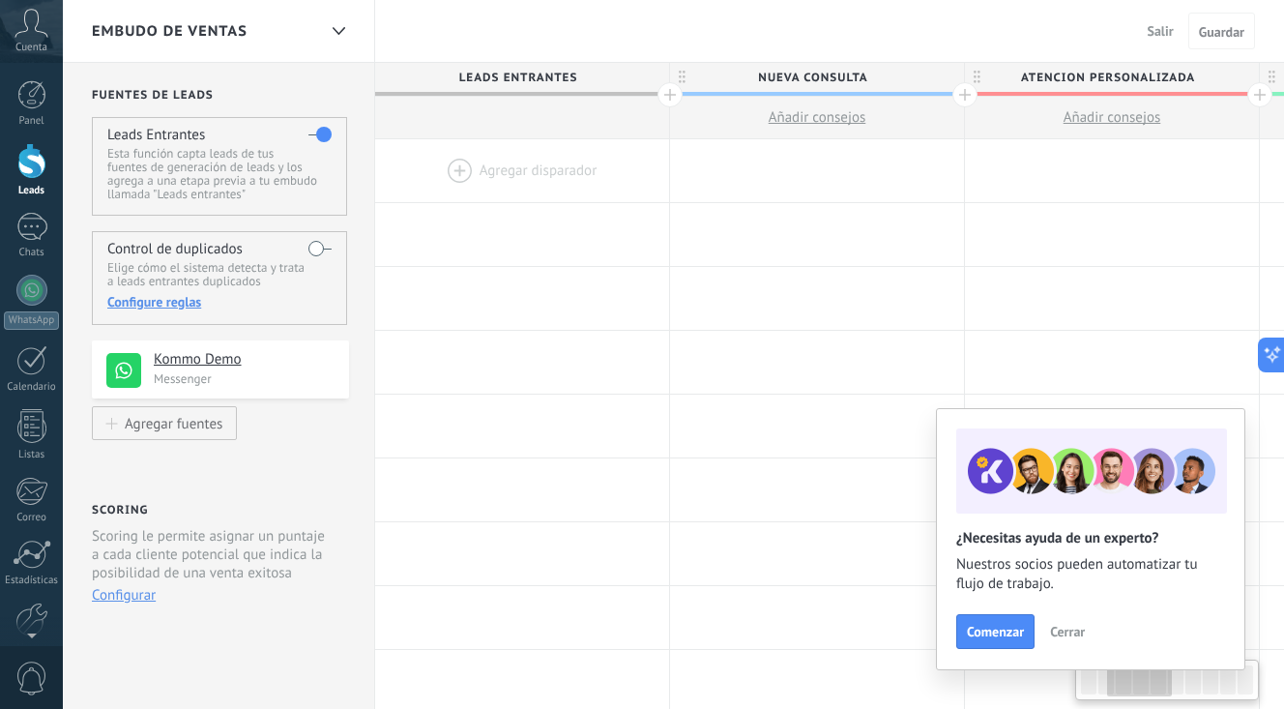
scroll to position [0, 513]
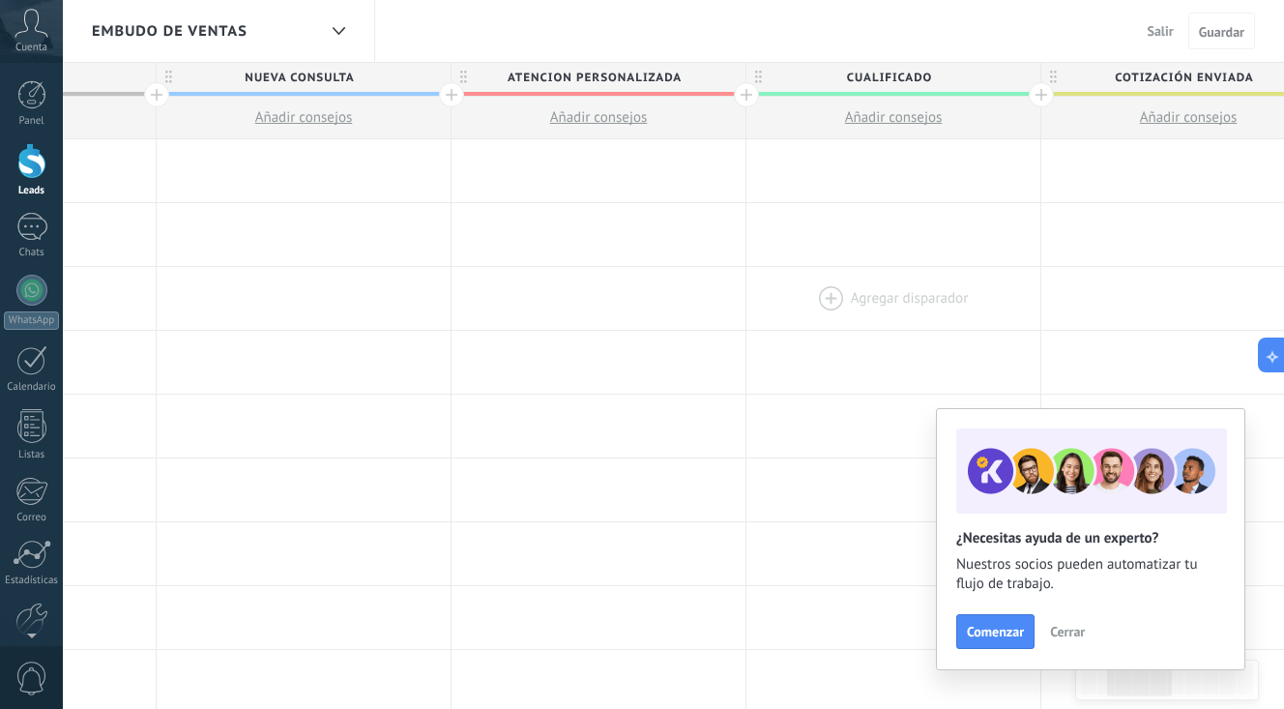
click at [946, 304] on div at bounding box center [893, 298] width 294 height 63
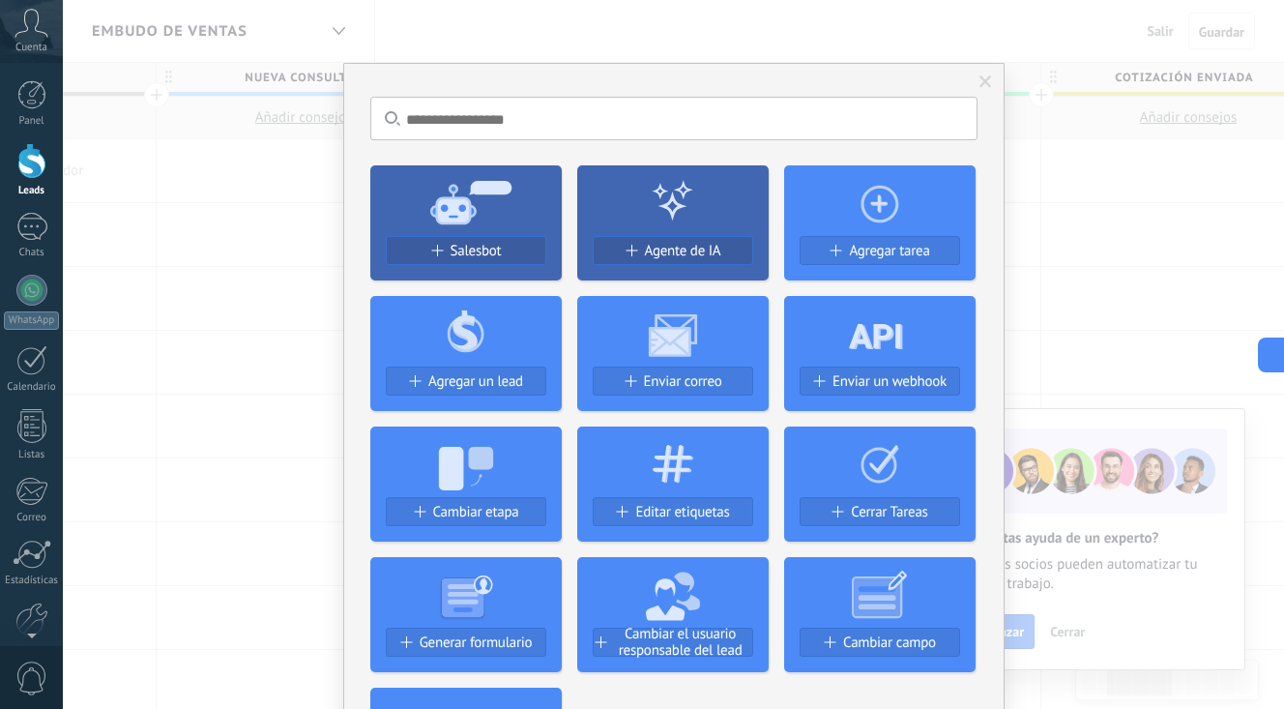
click at [205, 113] on div "No hay resultados Salesbot Agente de IA Agregar tarea Agregar un lead Enviar co…" at bounding box center [673, 354] width 1221 height 709
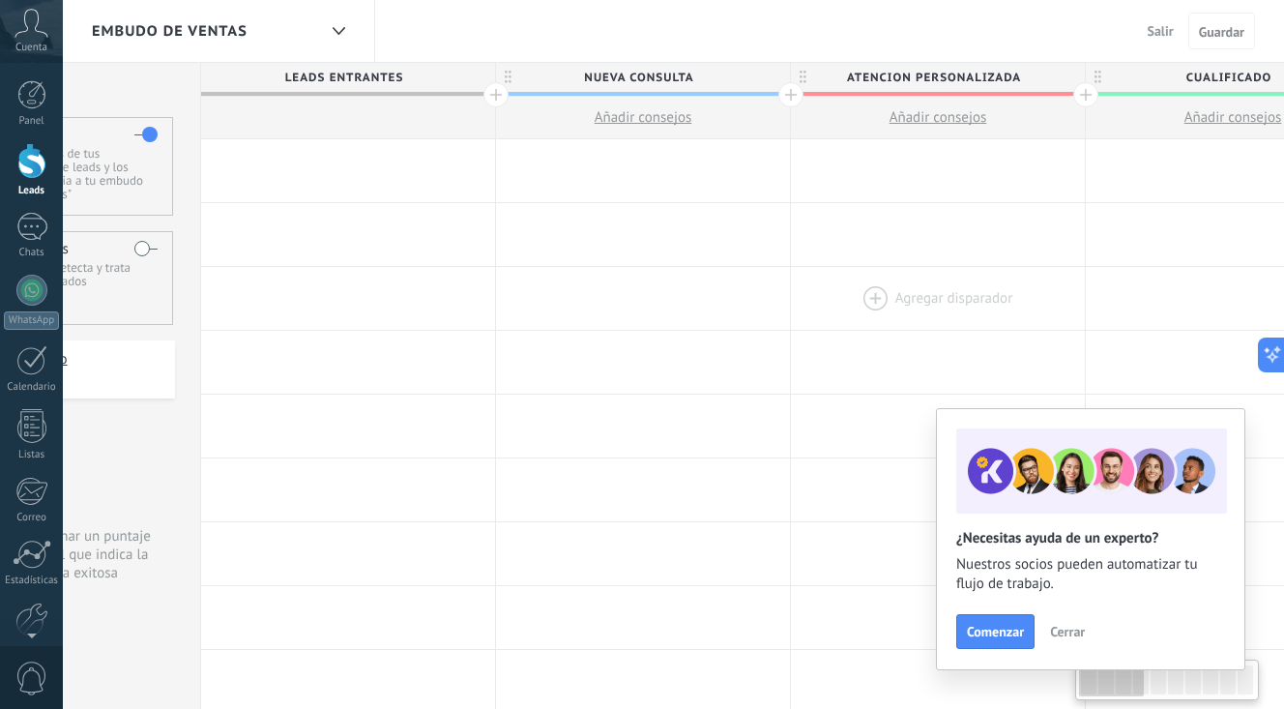
scroll to position [0, 0]
